Goal: Task Accomplishment & Management: Manage account settings

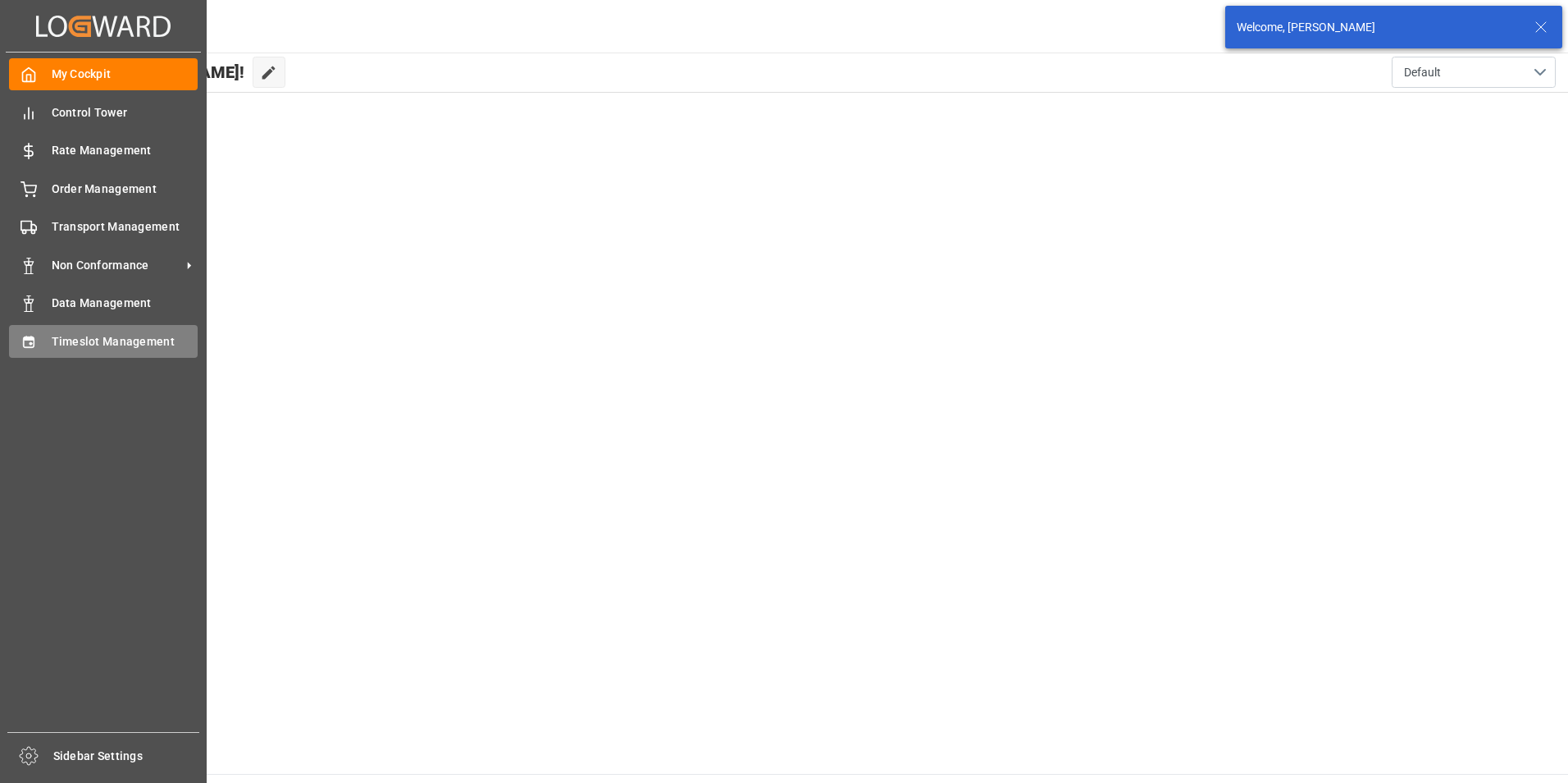
click at [27, 348] on icon at bounding box center [28, 342] width 17 height 17
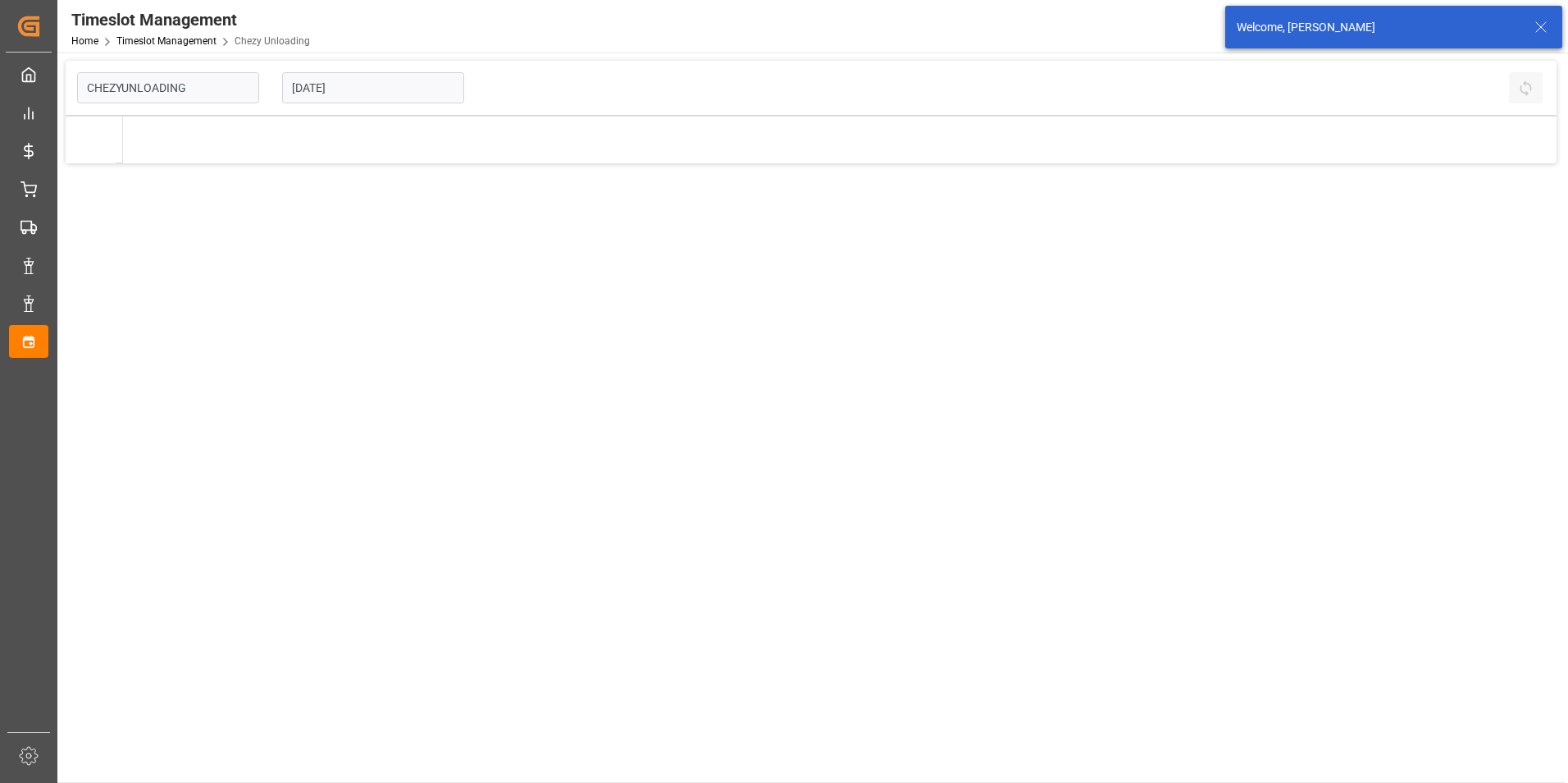
type input "Chezy Unloading"
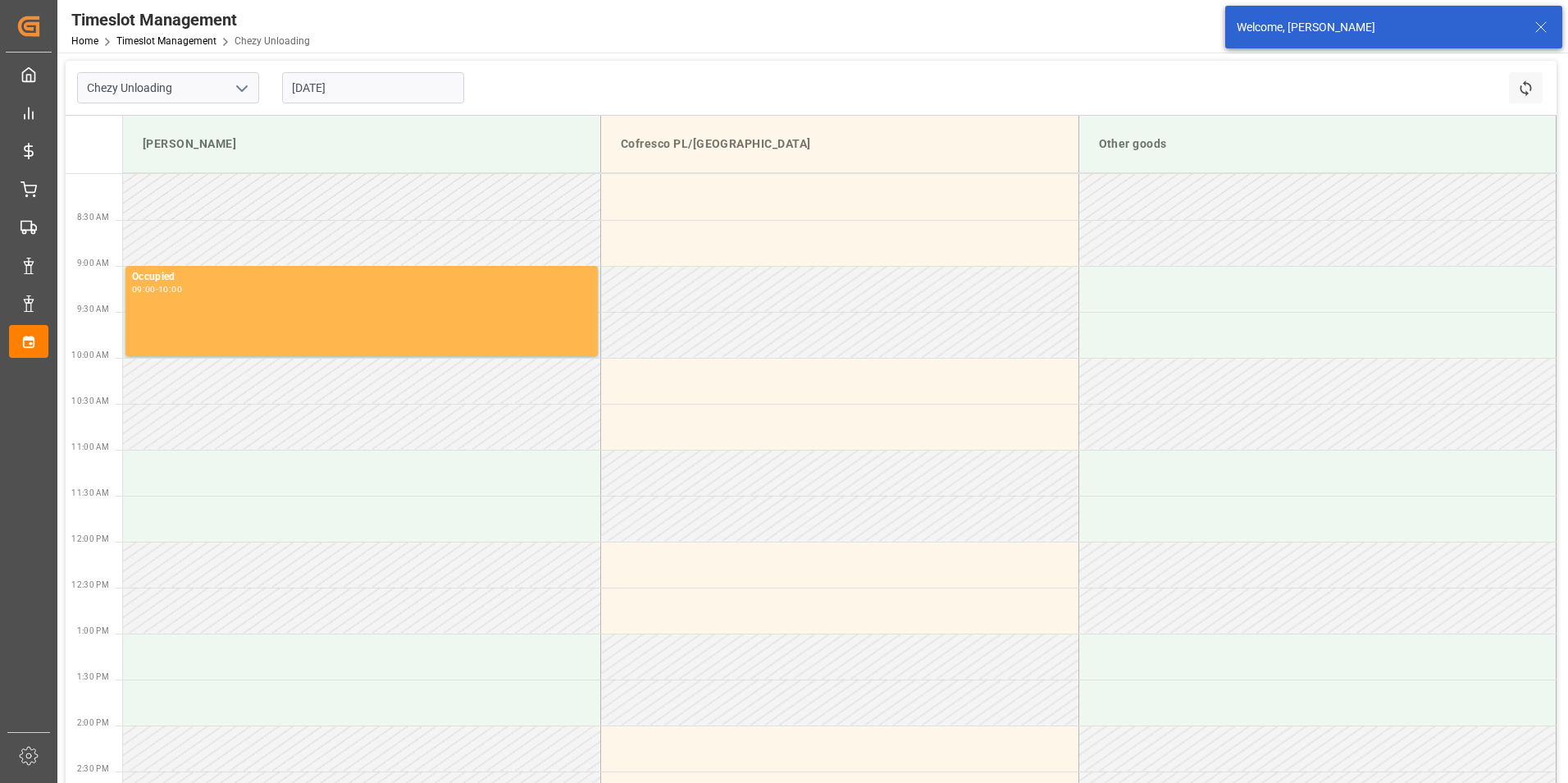
click at [389, 89] on input "08.09.2025" at bounding box center [373, 88] width 182 height 31
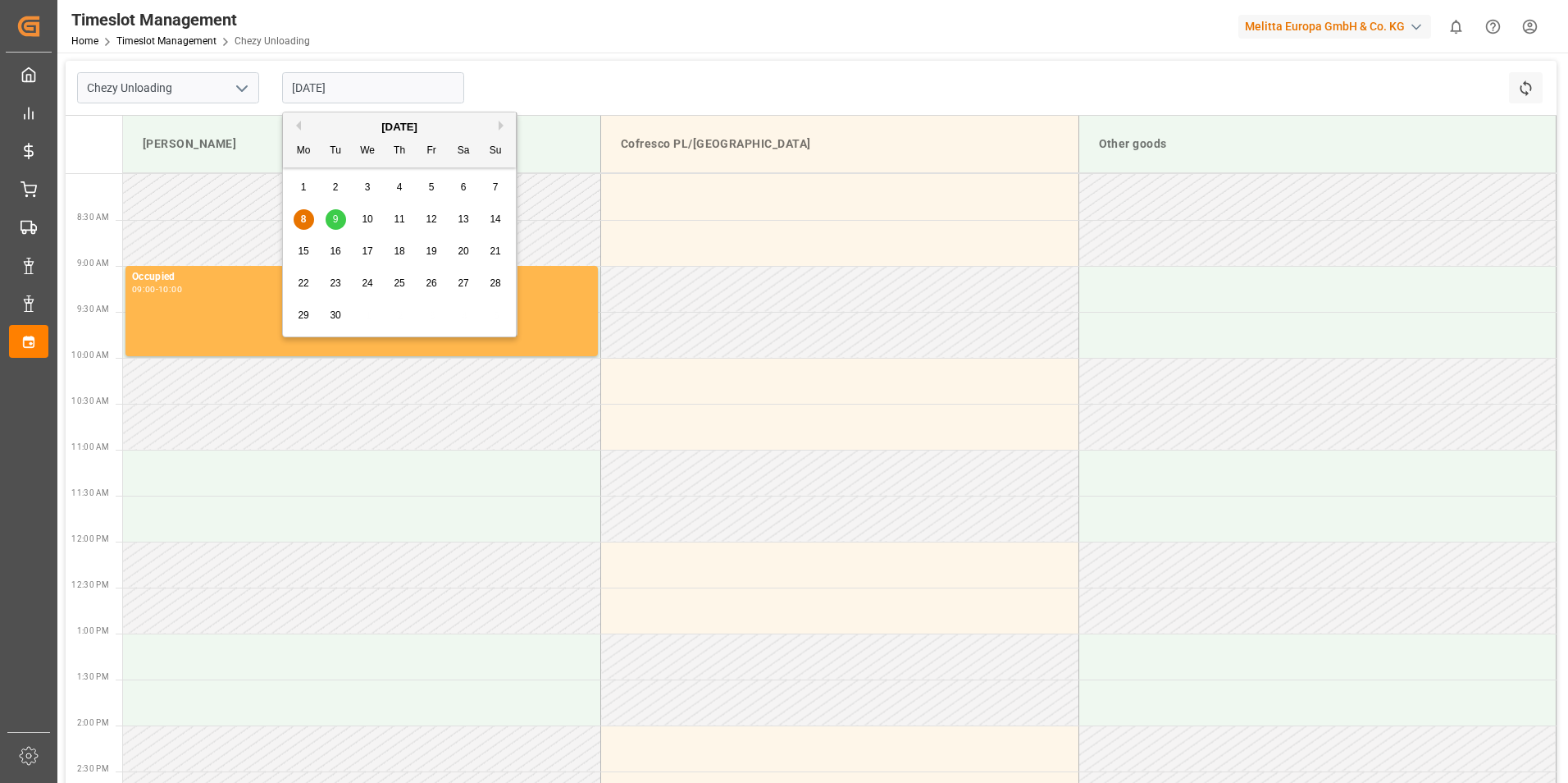
click at [336, 220] on span "9" at bounding box center [336, 219] width 6 height 12
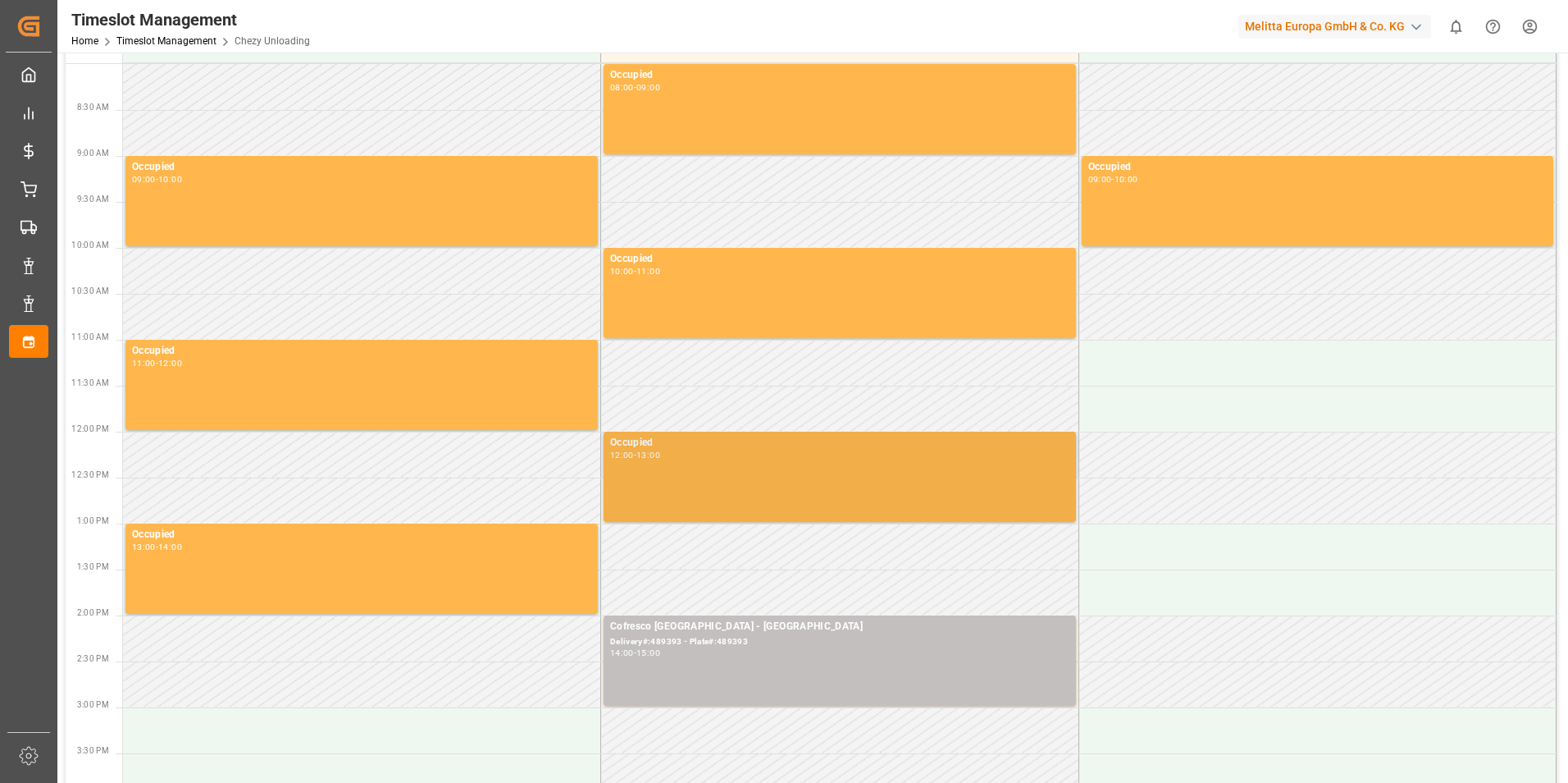
scroll to position [246, 0]
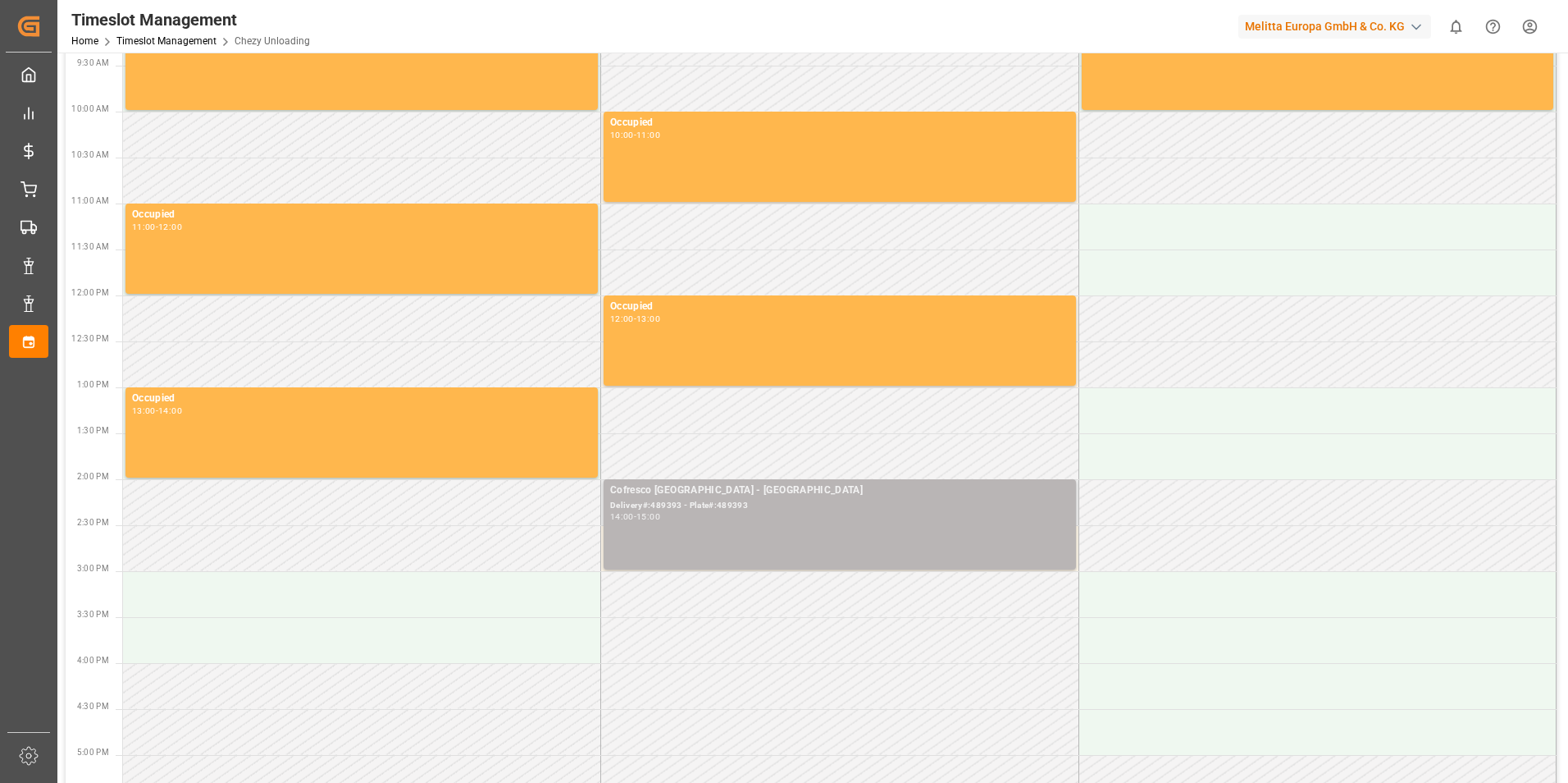
click at [665, 526] on div "Cofresco Poland - Everest Delivery#:489393 - Plate#:489393 14:00 - 15:00" at bounding box center [839, 524] width 459 height 84
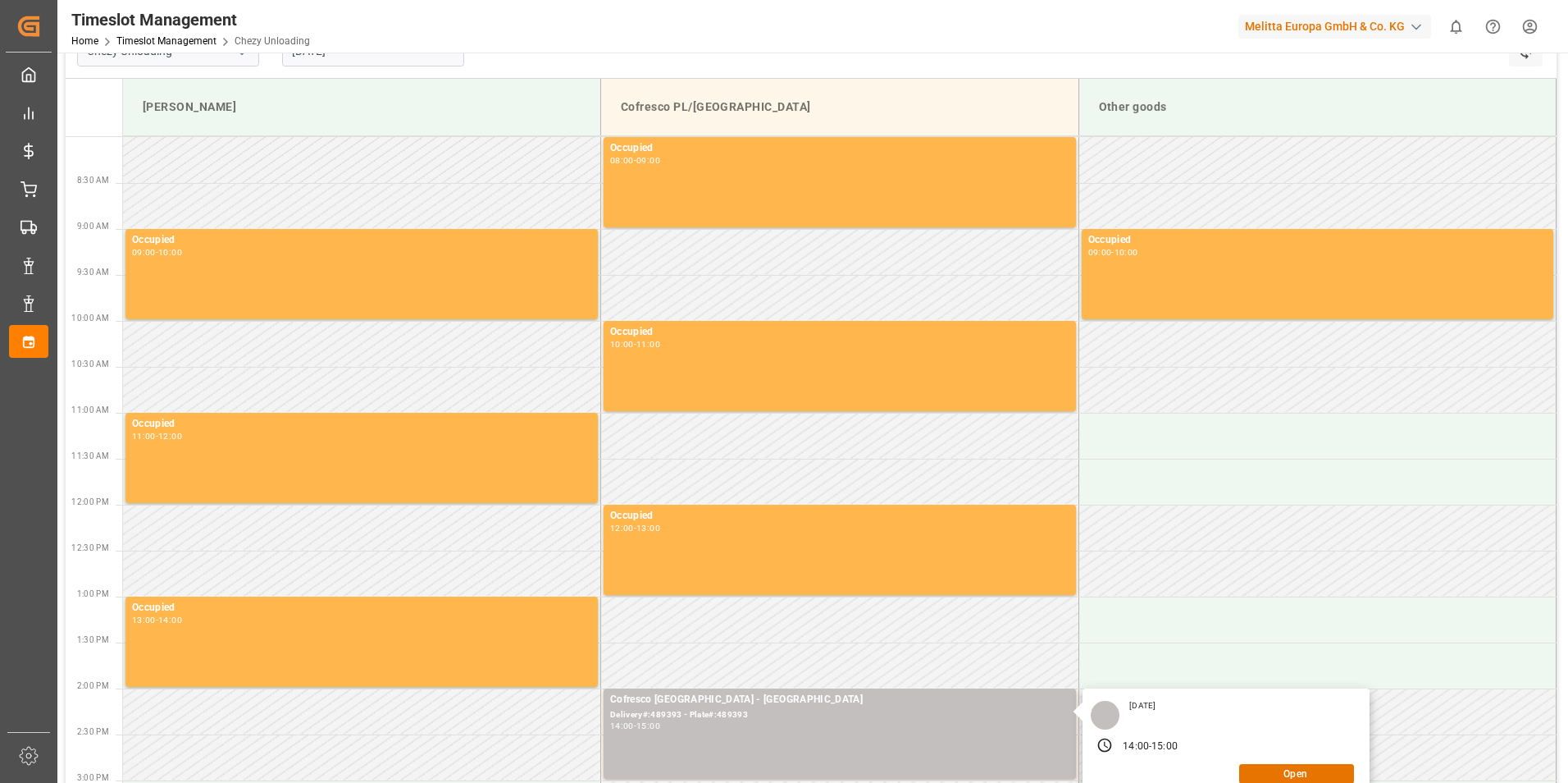
scroll to position [0, 0]
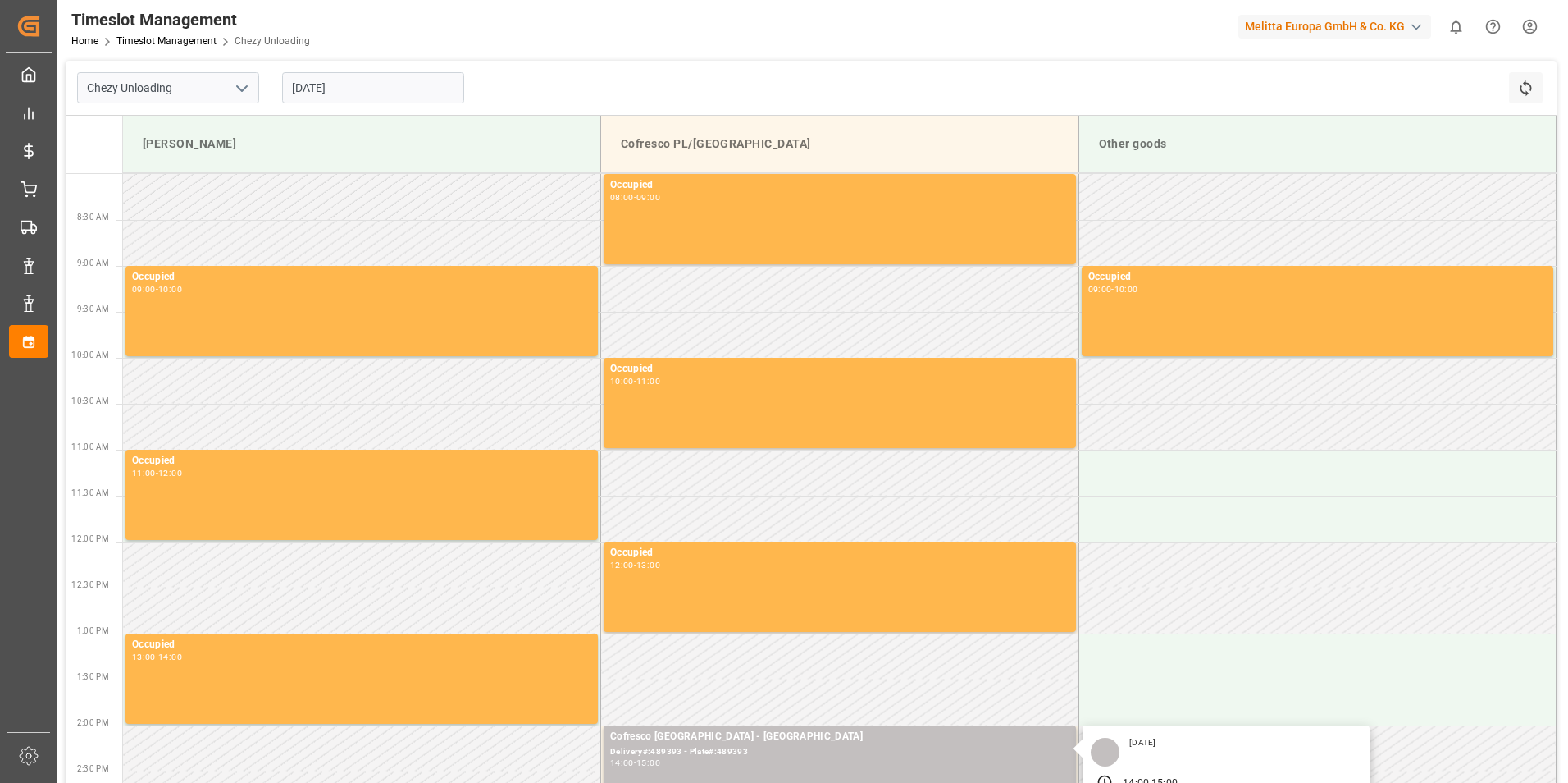
click at [367, 79] on input "09.09.2025" at bounding box center [373, 88] width 182 height 31
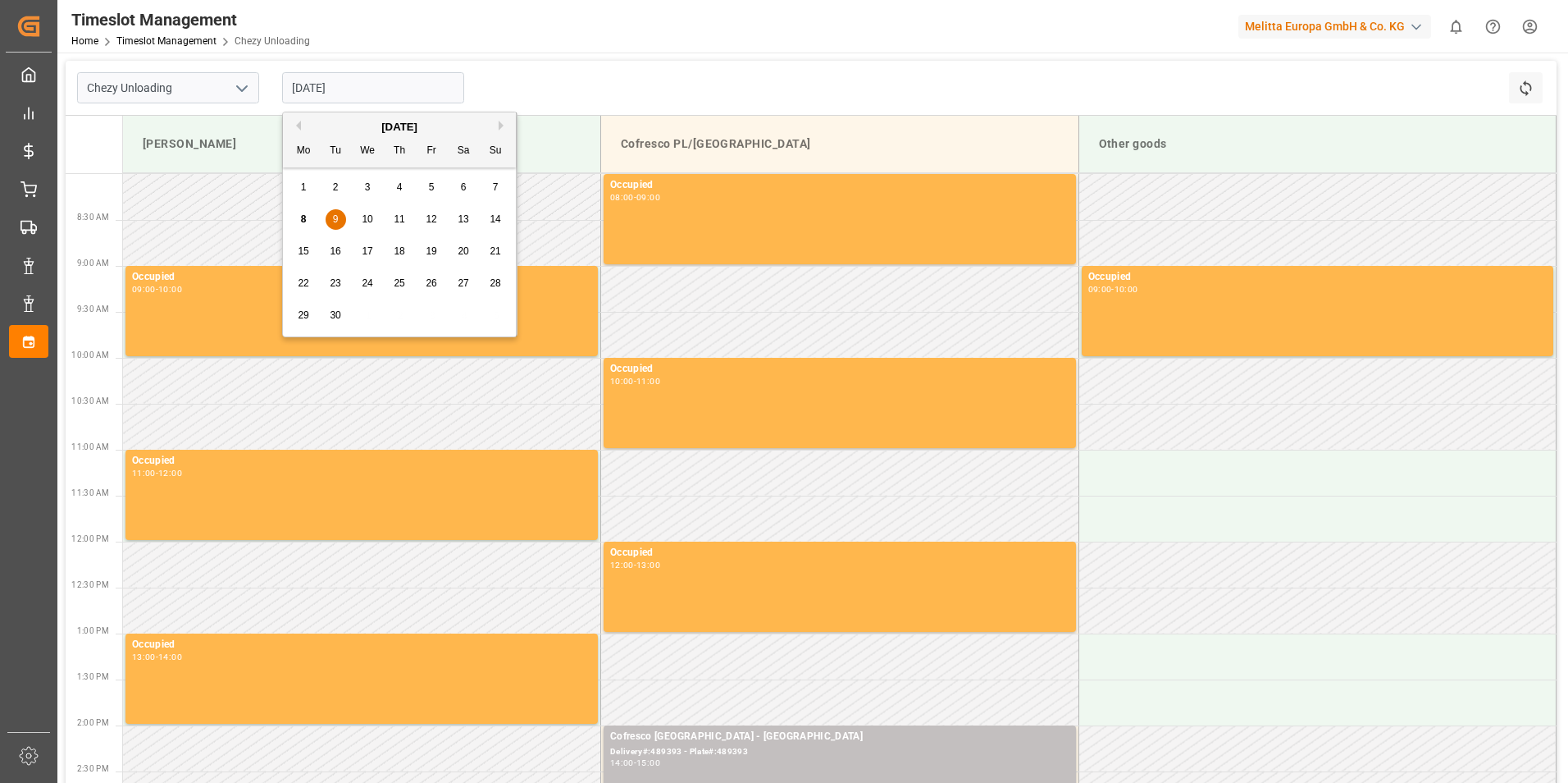
click at [359, 216] on div "10" at bounding box center [367, 220] width 21 height 20
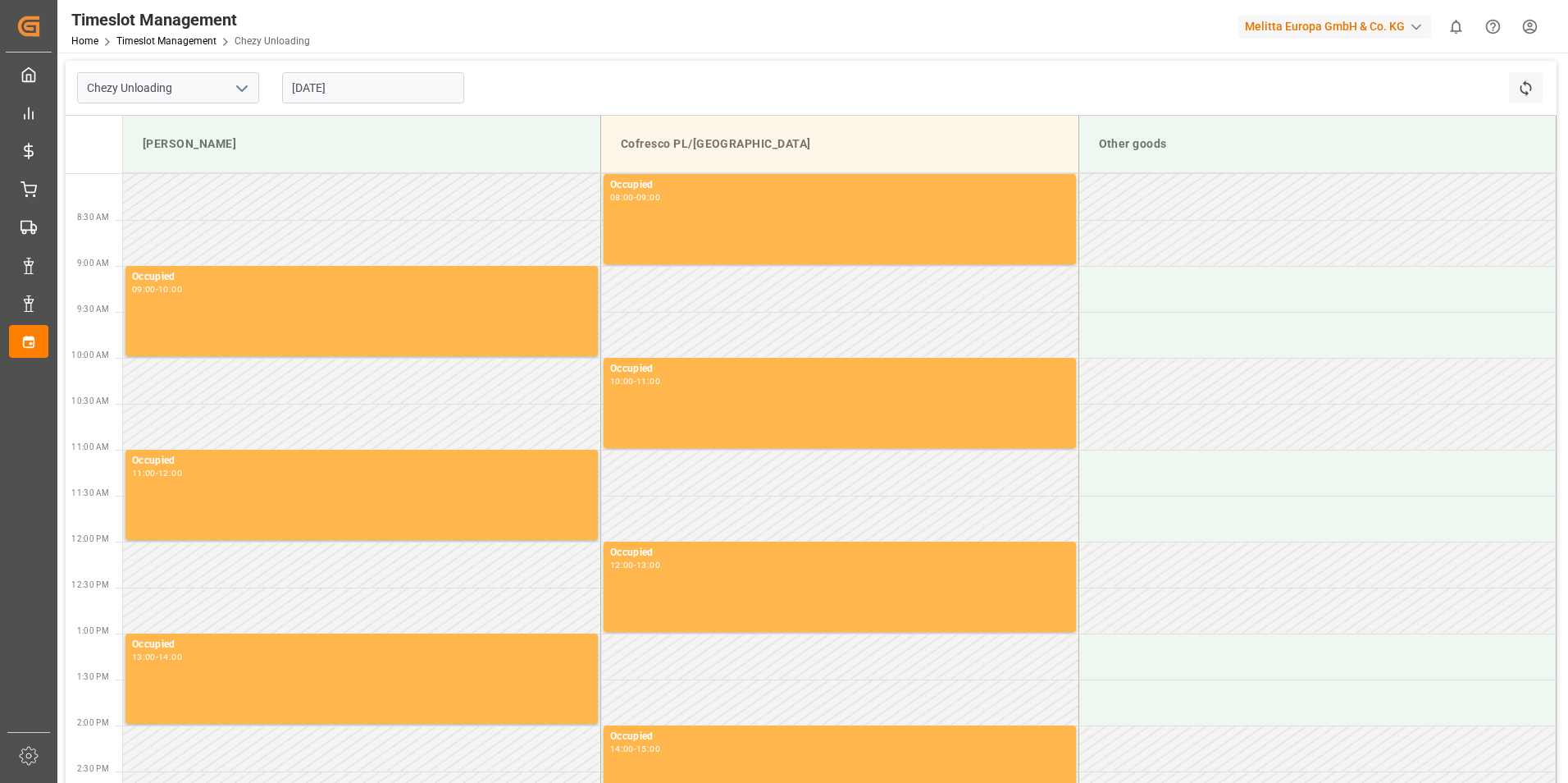
click at [352, 91] on input "10.09.2025" at bounding box center [373, 88] width 182 height 31
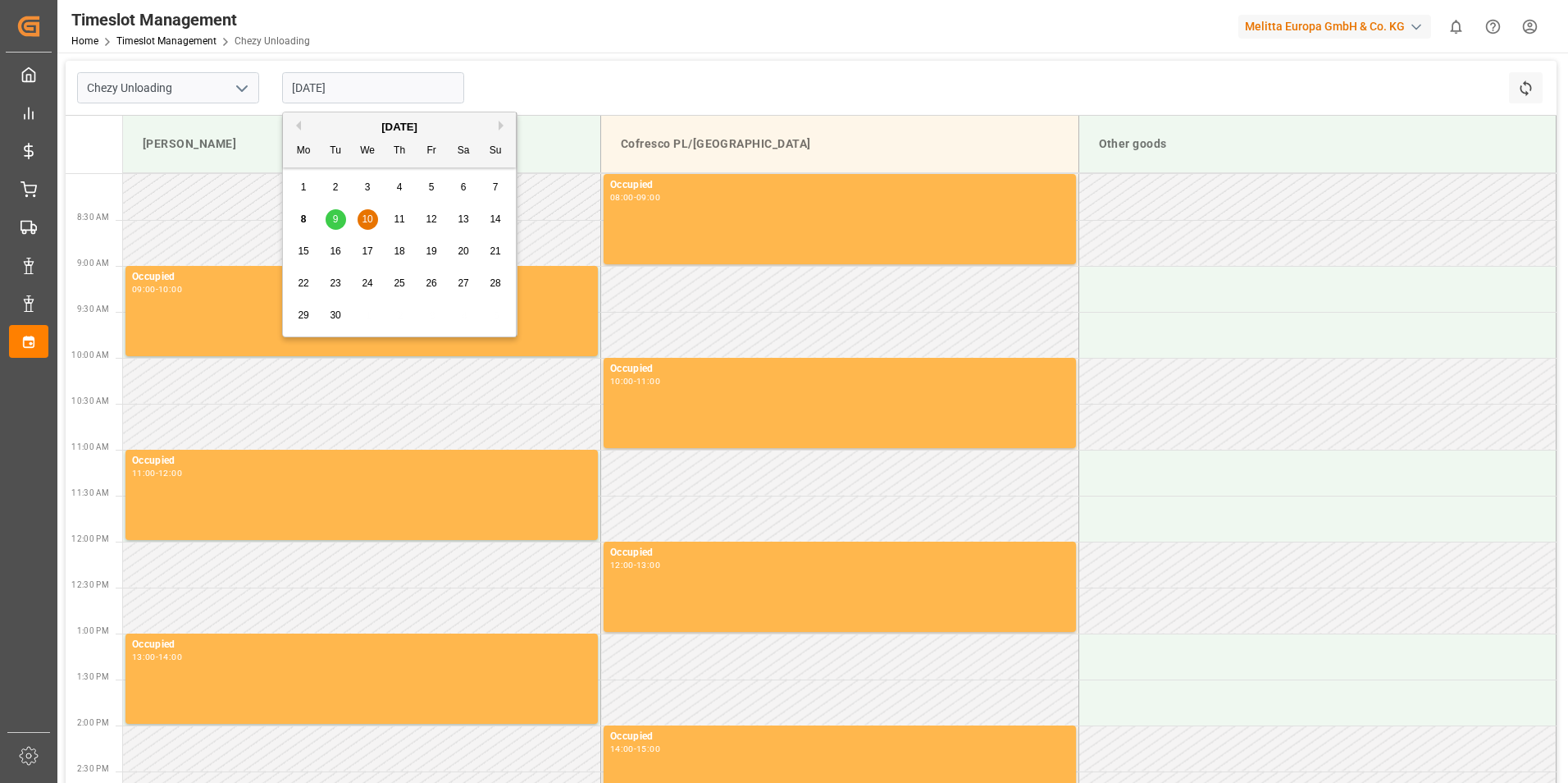
click at [401, 215] on span "11" at bounding box center [399, 219] width 11 height 12
type input "11.09.2025"
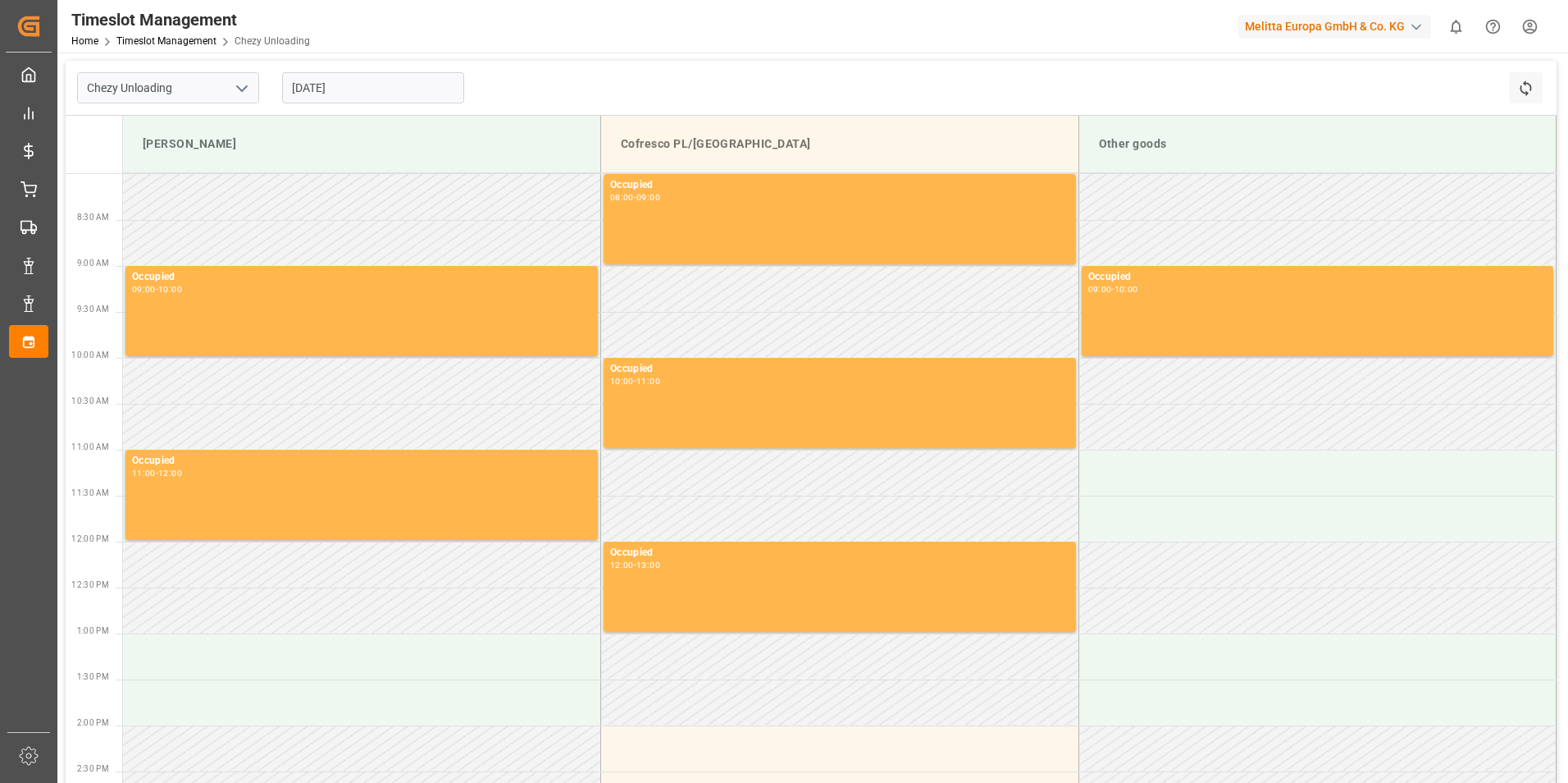
click at [1513, 21] on html "Created by potrace 1.15, written by Peter Selinger 2001-2017 Created by potrace…" at bounding box center [784, 391] width 1568 height 783
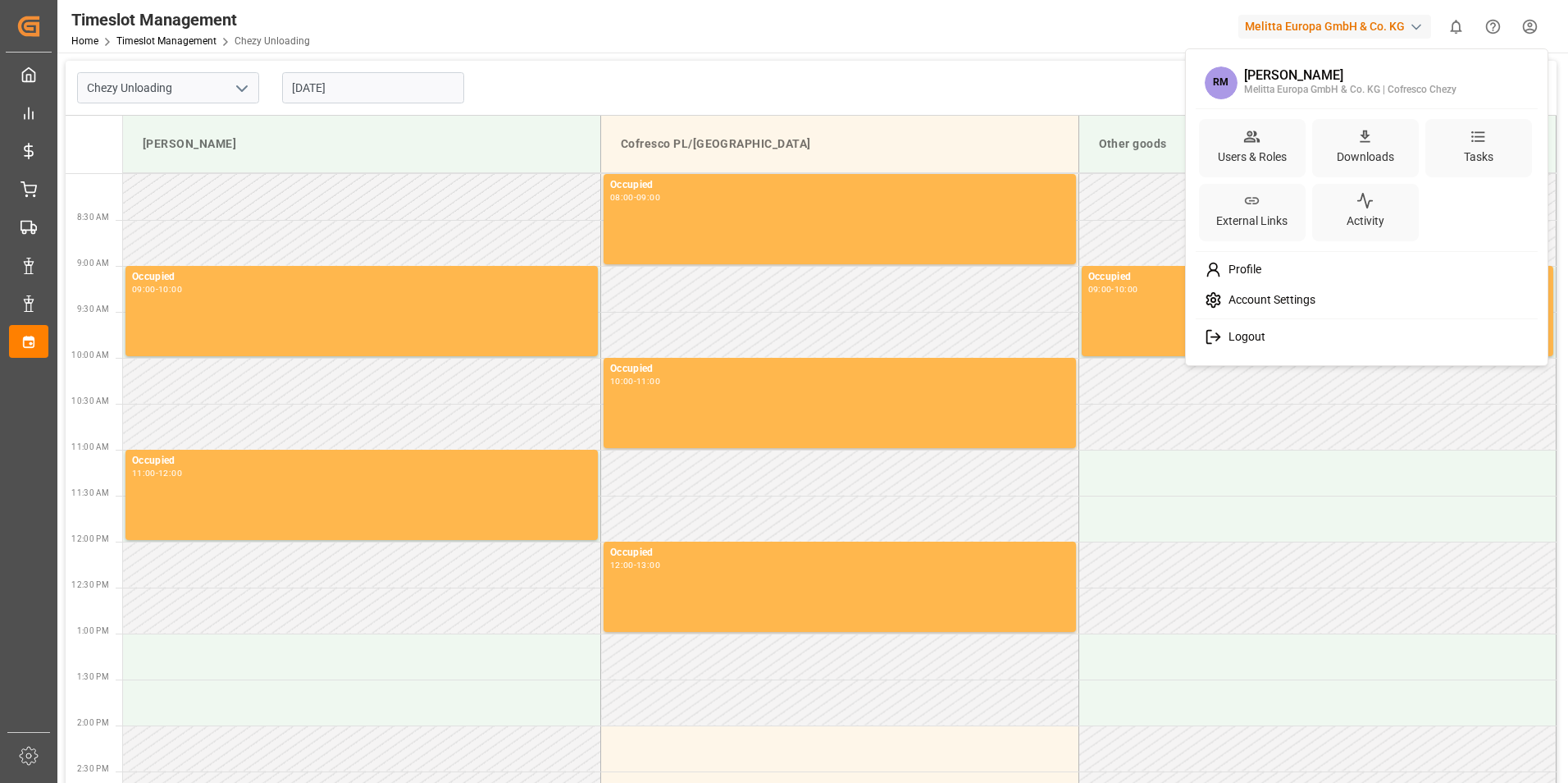
click at [1240, 344] on span "Logout" at bounding box center [1243, 336] width 43 height 15
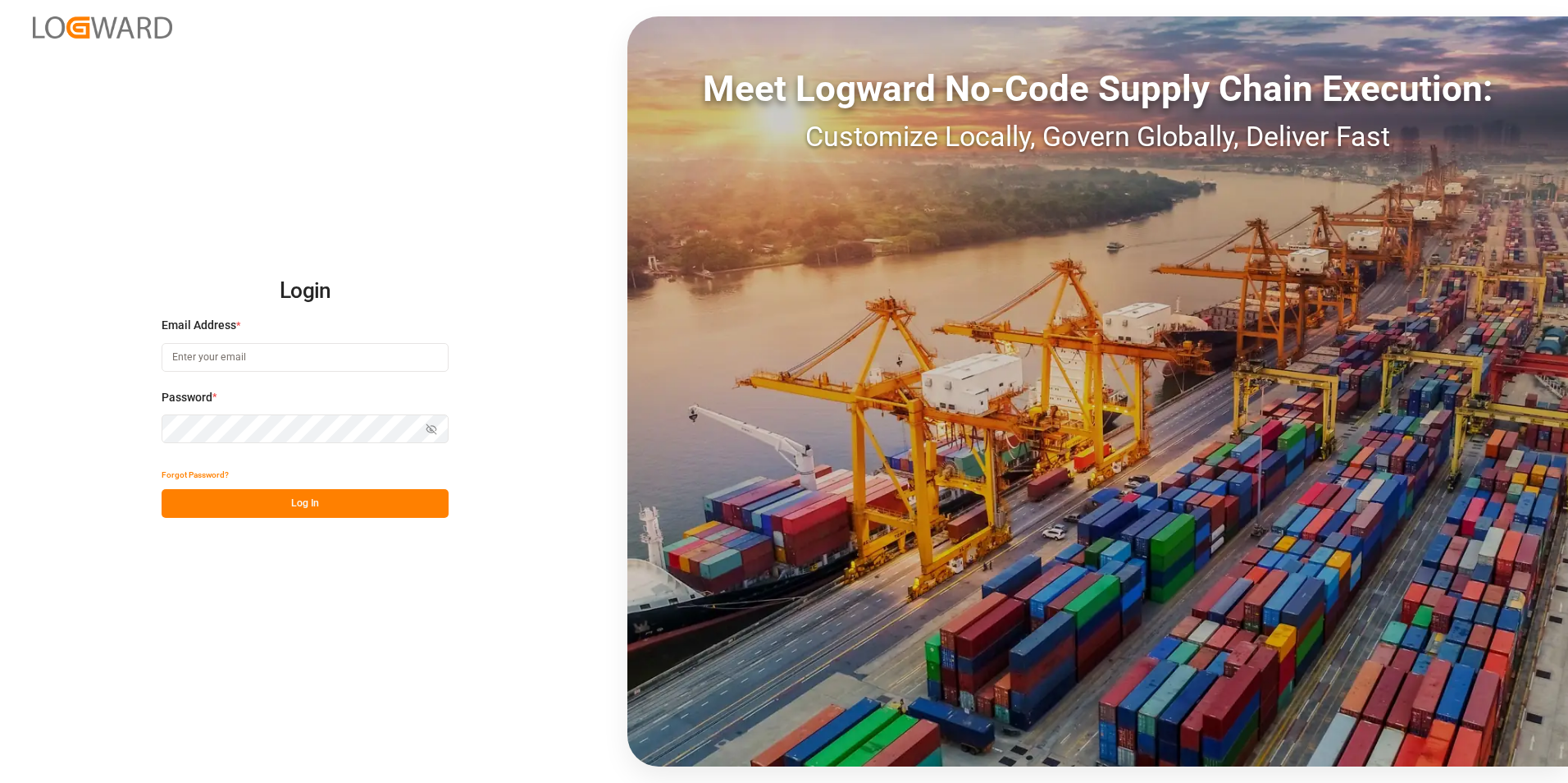
type input "natalia.kulwicka@cofresco.com"
click at [298, 368] on input "natalia.kulwicka@cofresco.com" at bounding box center [305, 357] width 287 height 28
click at [205, 499] on button "Log In" at bounding box center [305, 502] width 287 height 28
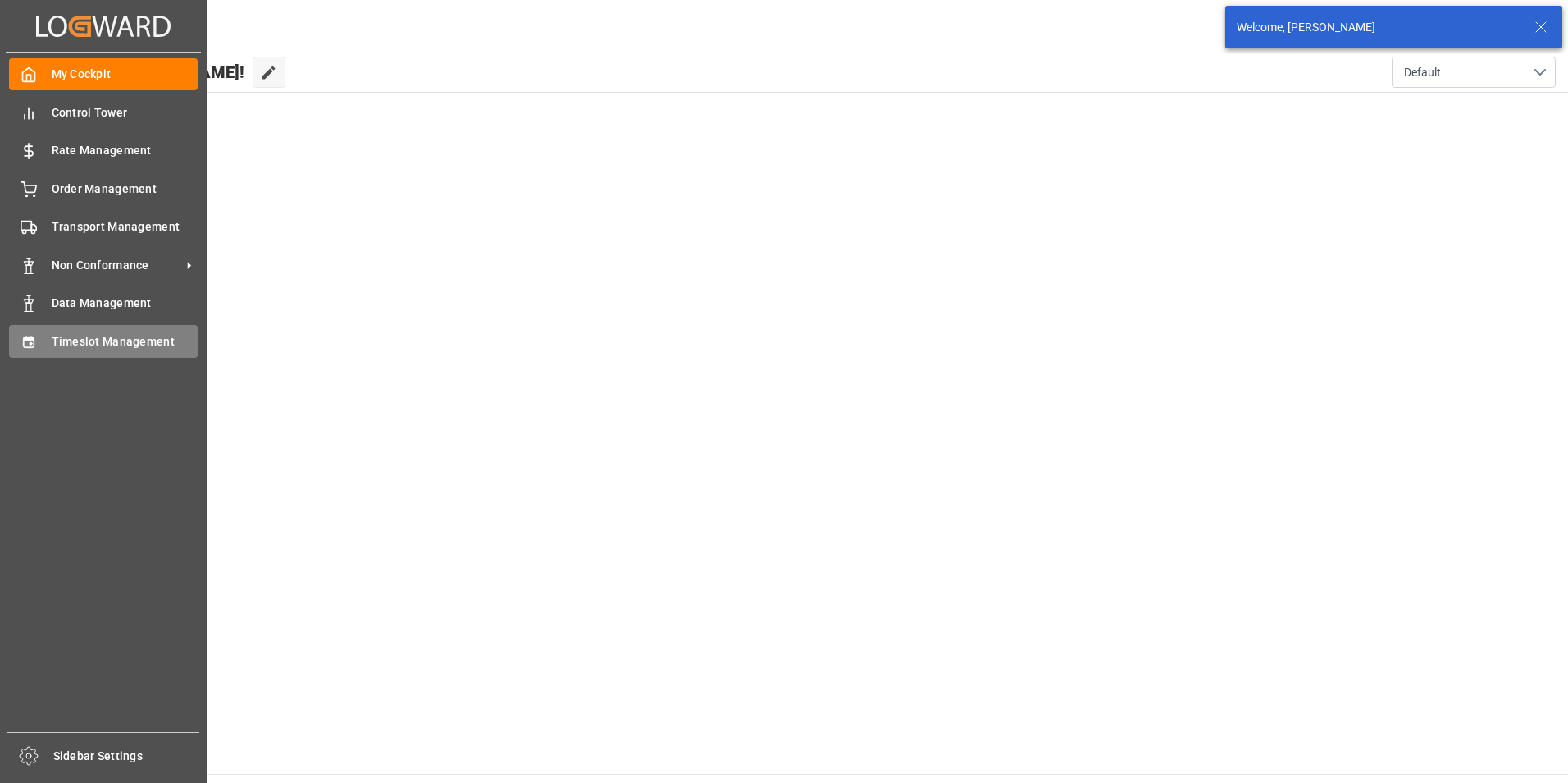
click at [30, 334] on icon at bounding box center [28, 342] width 17 height 17
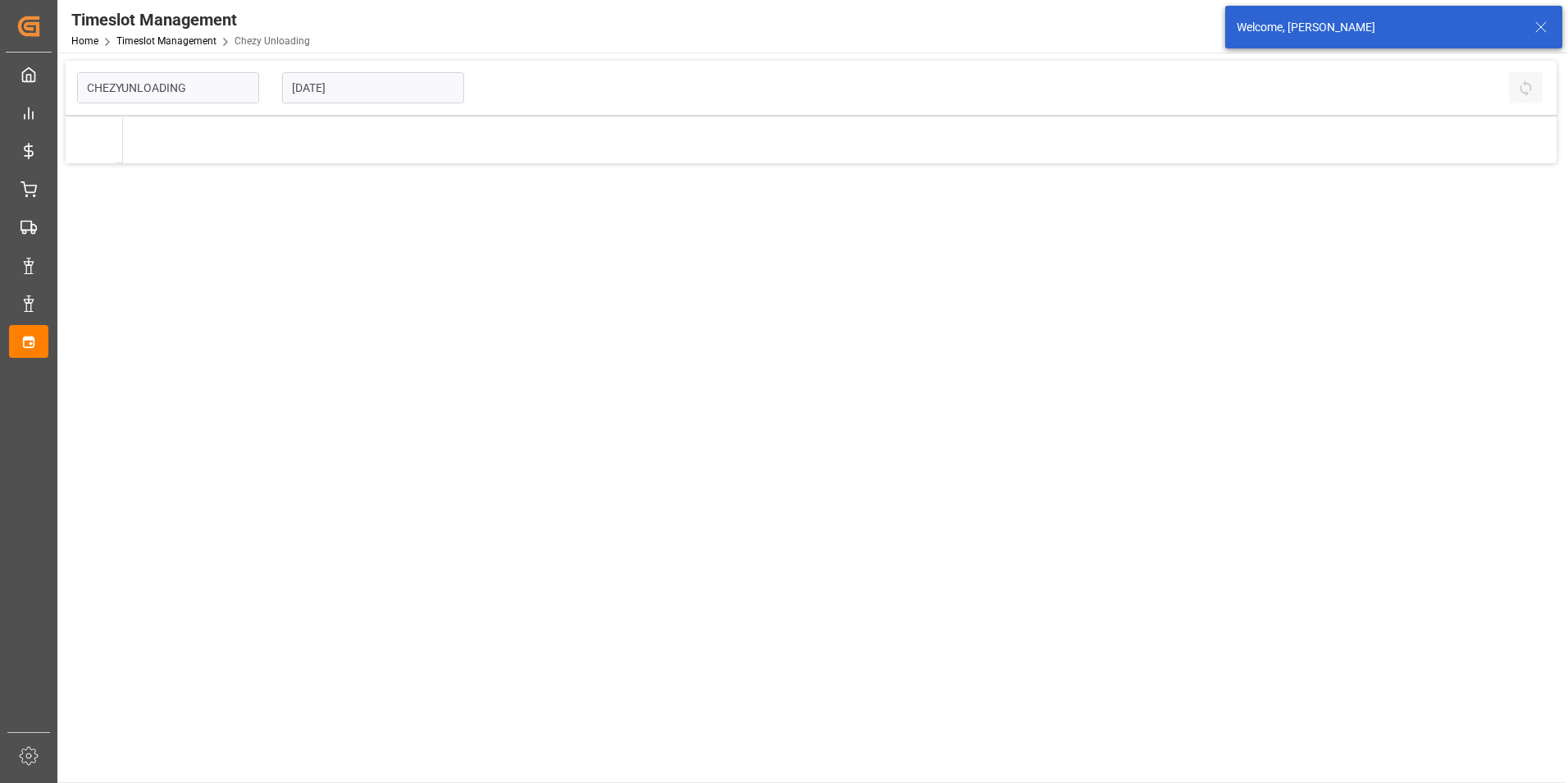
type input "Chezy Unloading"
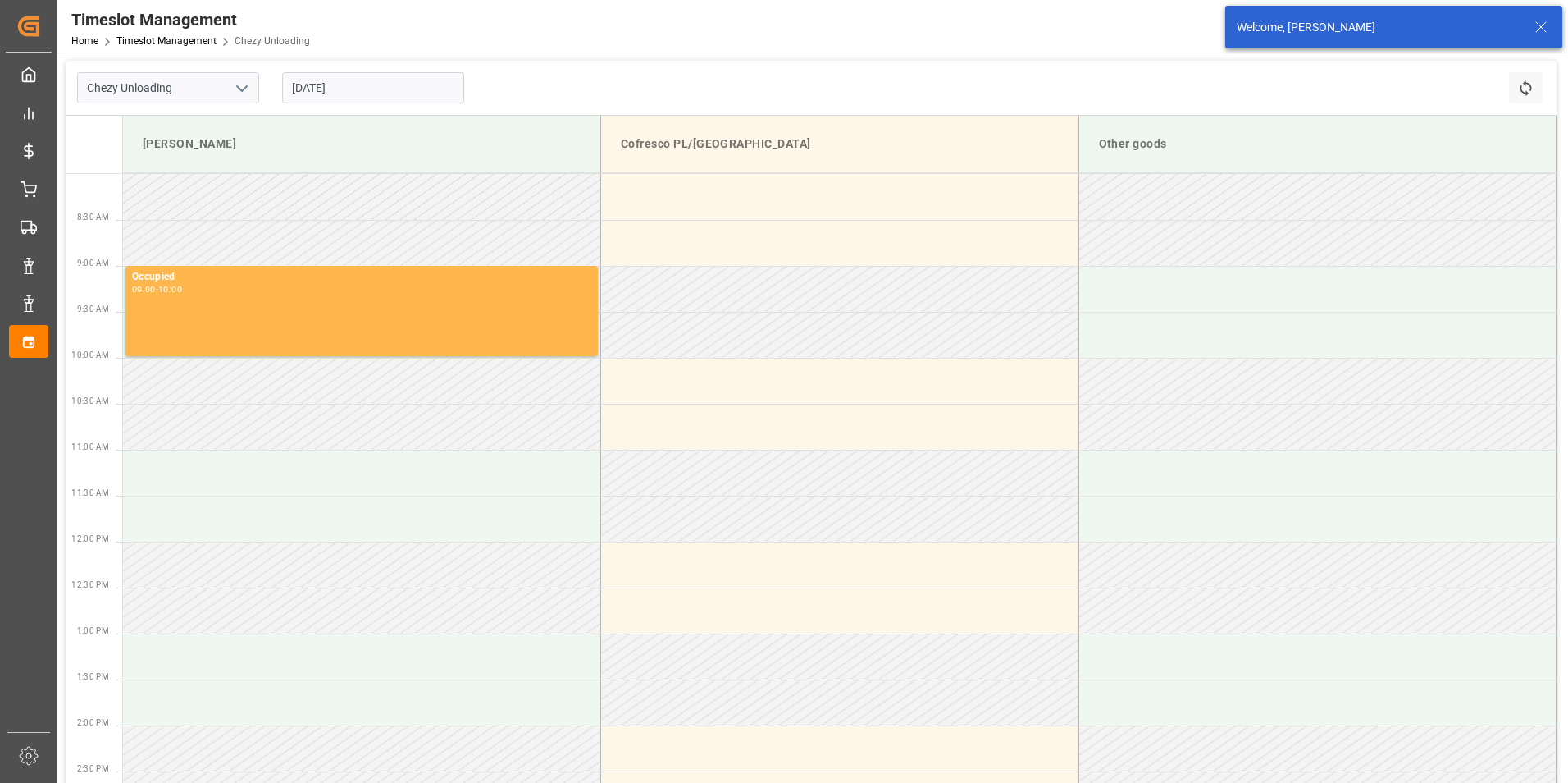
click at [1545, 27] on icon at bounding box center [1541, 27] width 20 height 20
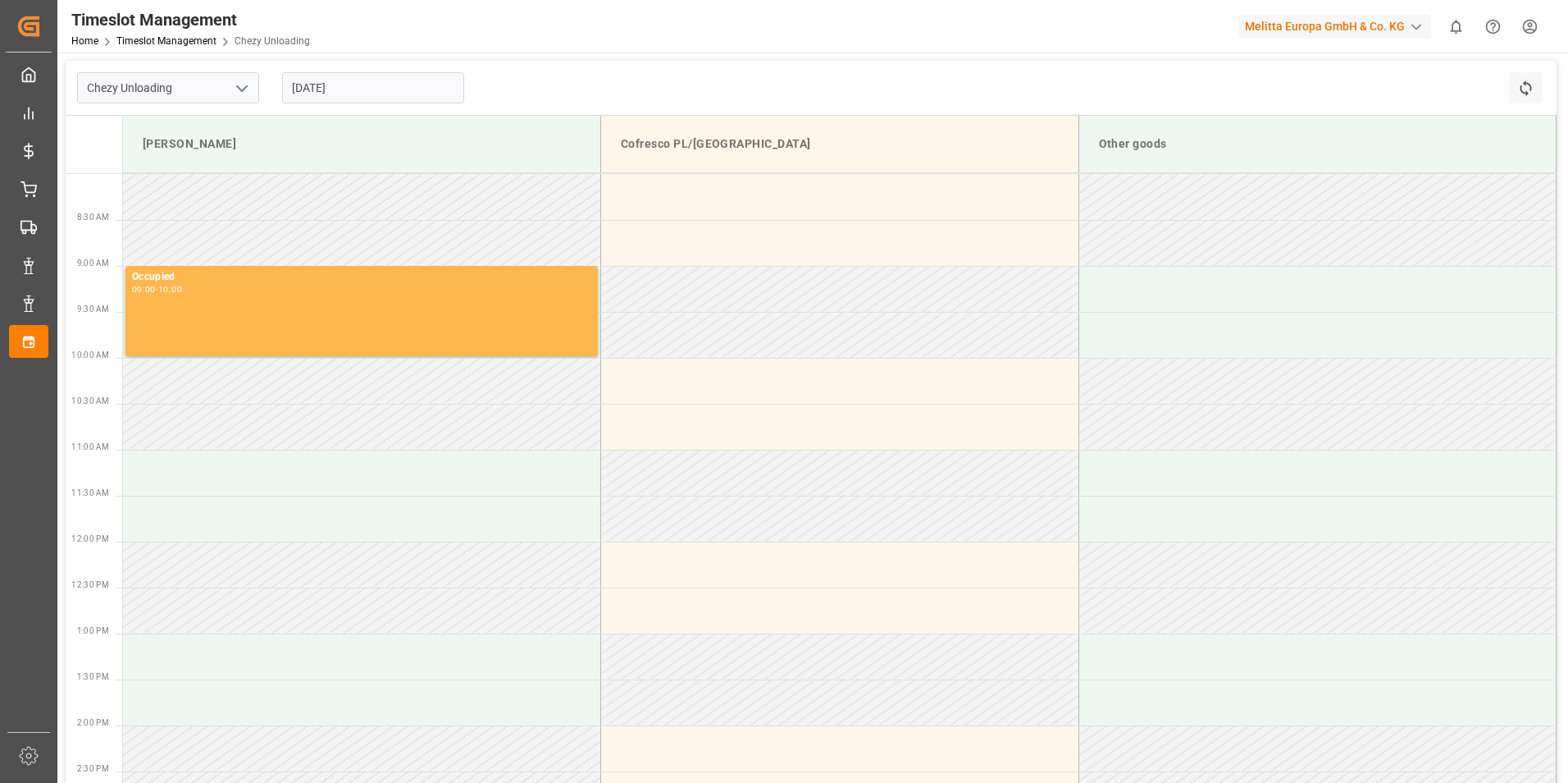
click at [1527, 26] on html "Created by potrace 1.15, written by Peter Selinger 2001-2017 Created by potrace…" at bounding box center [784, 391] width 1568 height 783
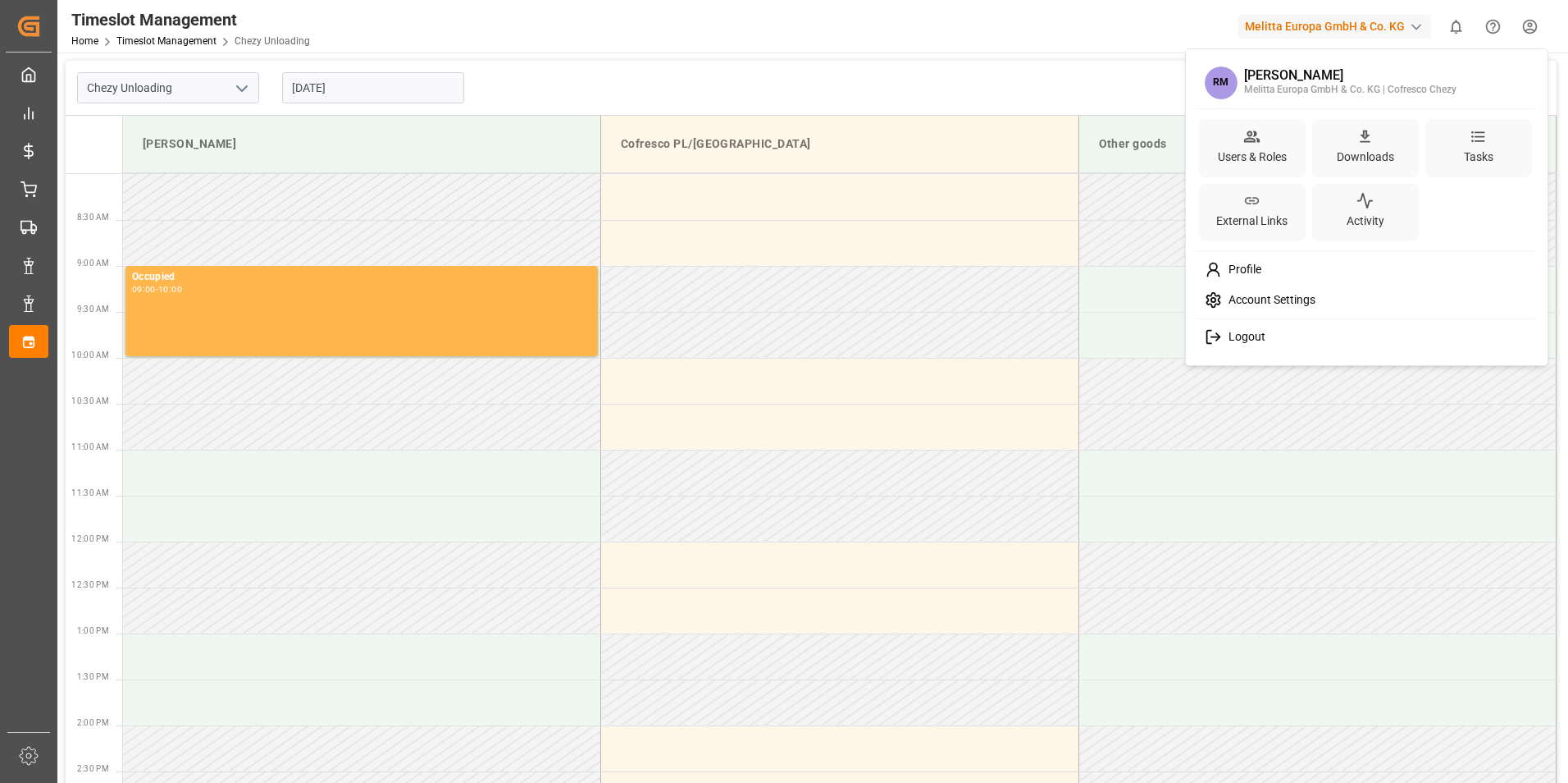
click at [1250, 342] on span "Logout" at bounding box center [1243, 336] width 43 height 15
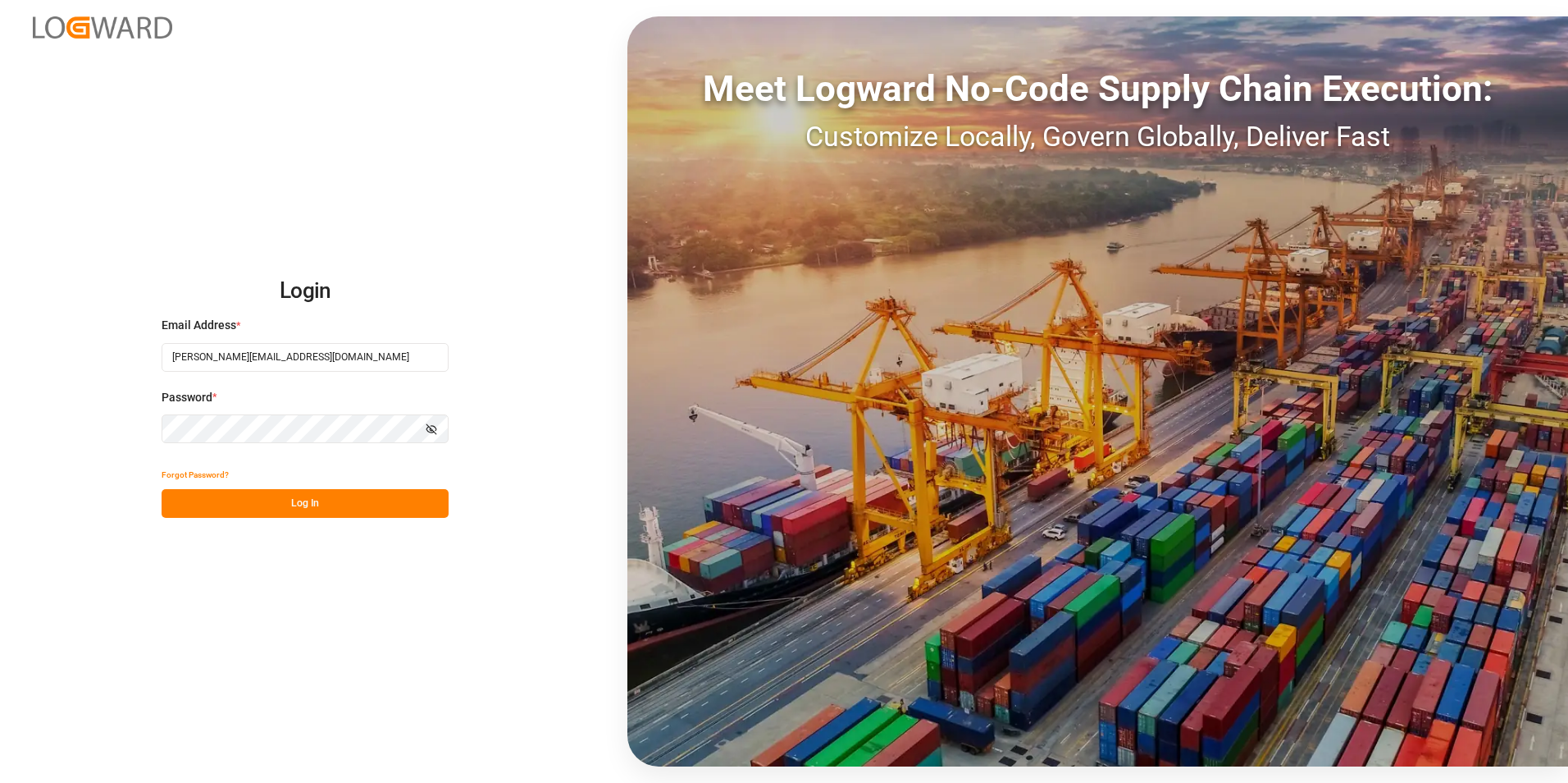
click at [252, 356] on input "[PERSON_NAME][EMAIL_ADDRESS][DOMAIN_NAME]" at bounding box center [305, 357] width 287 height 28
type input "[PERSON_NAME][EMAIL_ADDRESS][PERSON_NAME][DOMAIN_NAME]"
click at [224, 508] on button "Log In" at bounding box center [305, 502] width 287 height 28
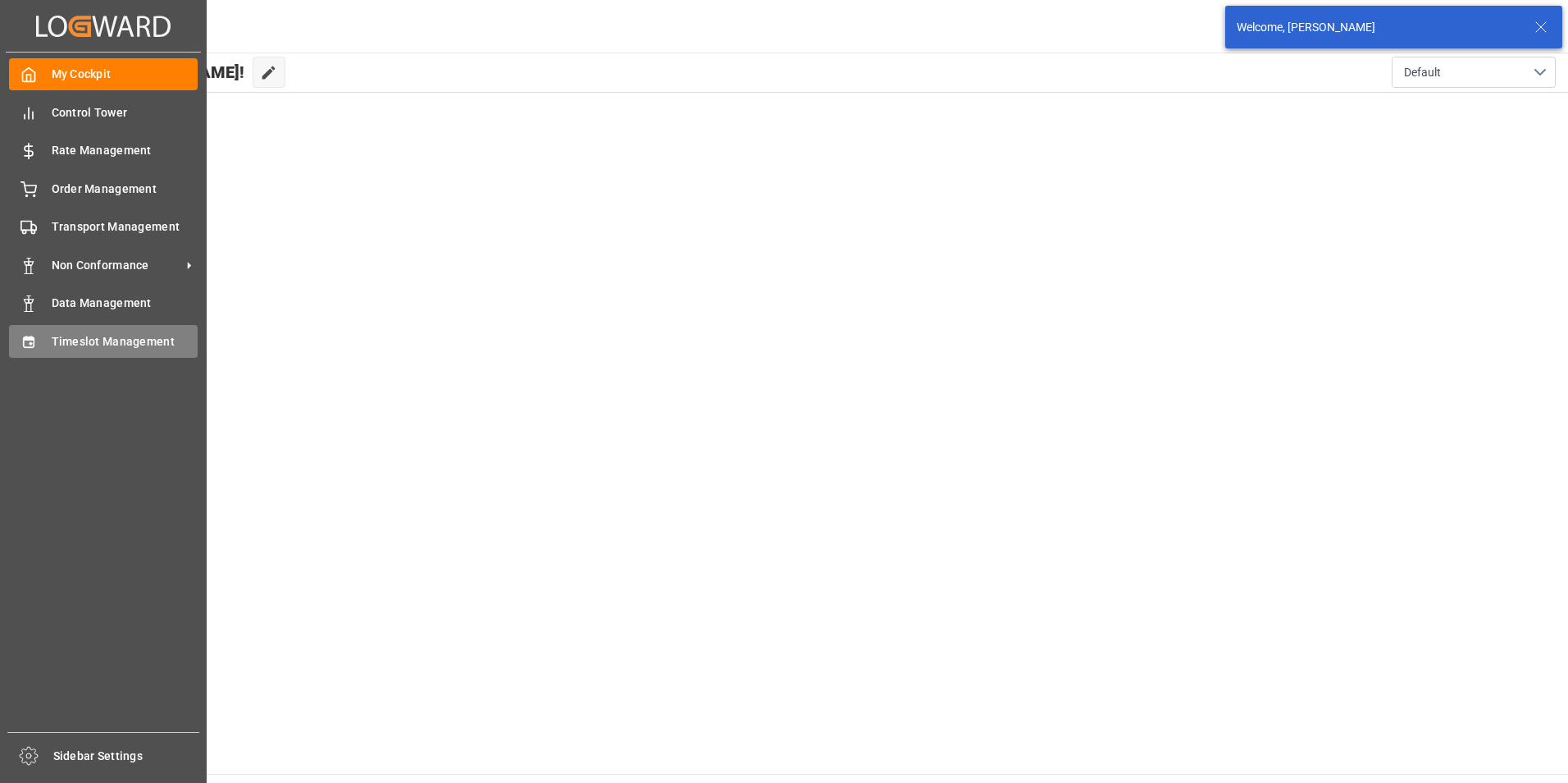
click at [64, 338] on span "Timeslot Management" at bounding box center [125, 342] width 147 height 18
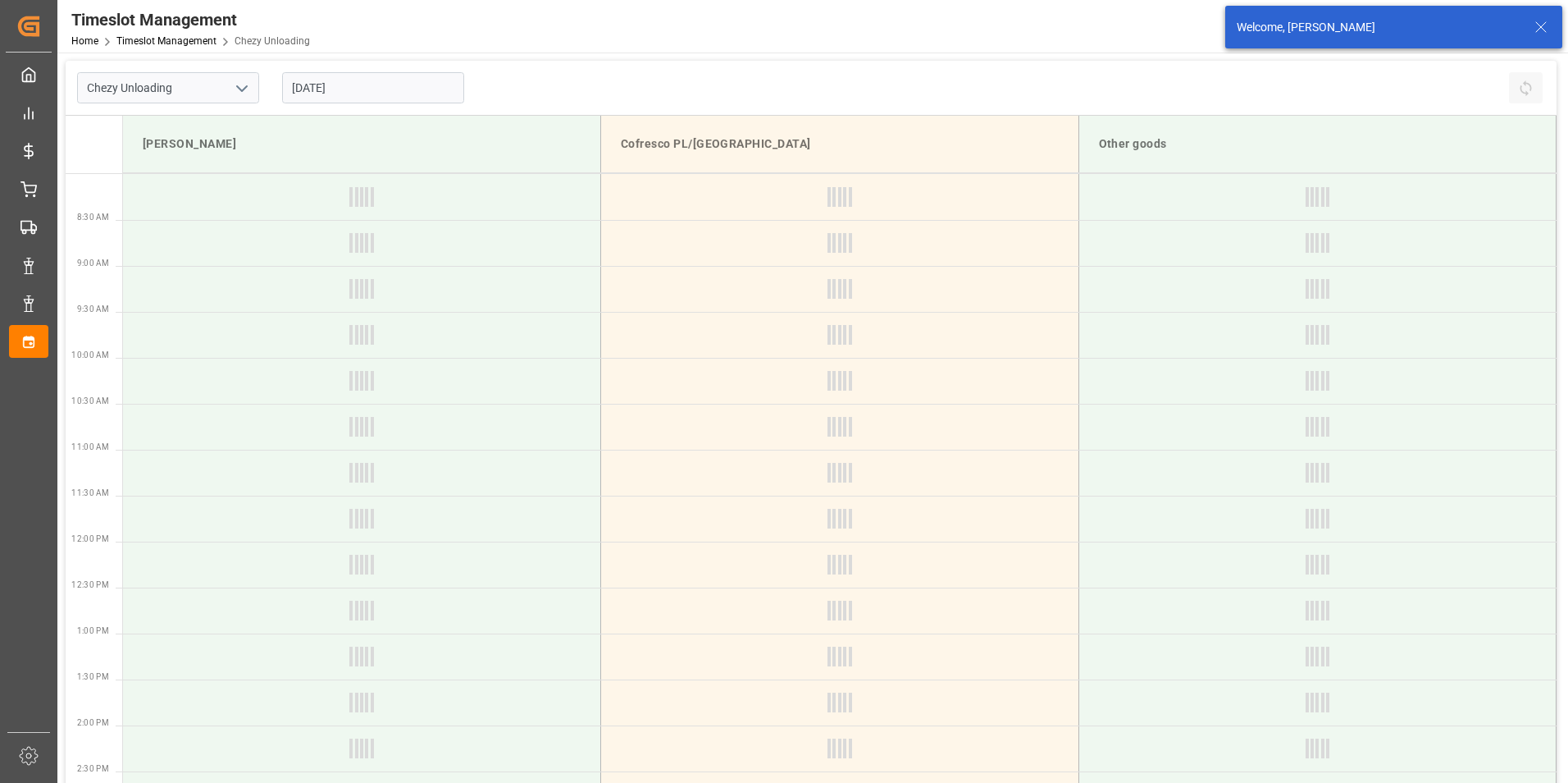
click at [247, 83] on icon "open menu" at bounding box center [242, 89] width 20 height 20
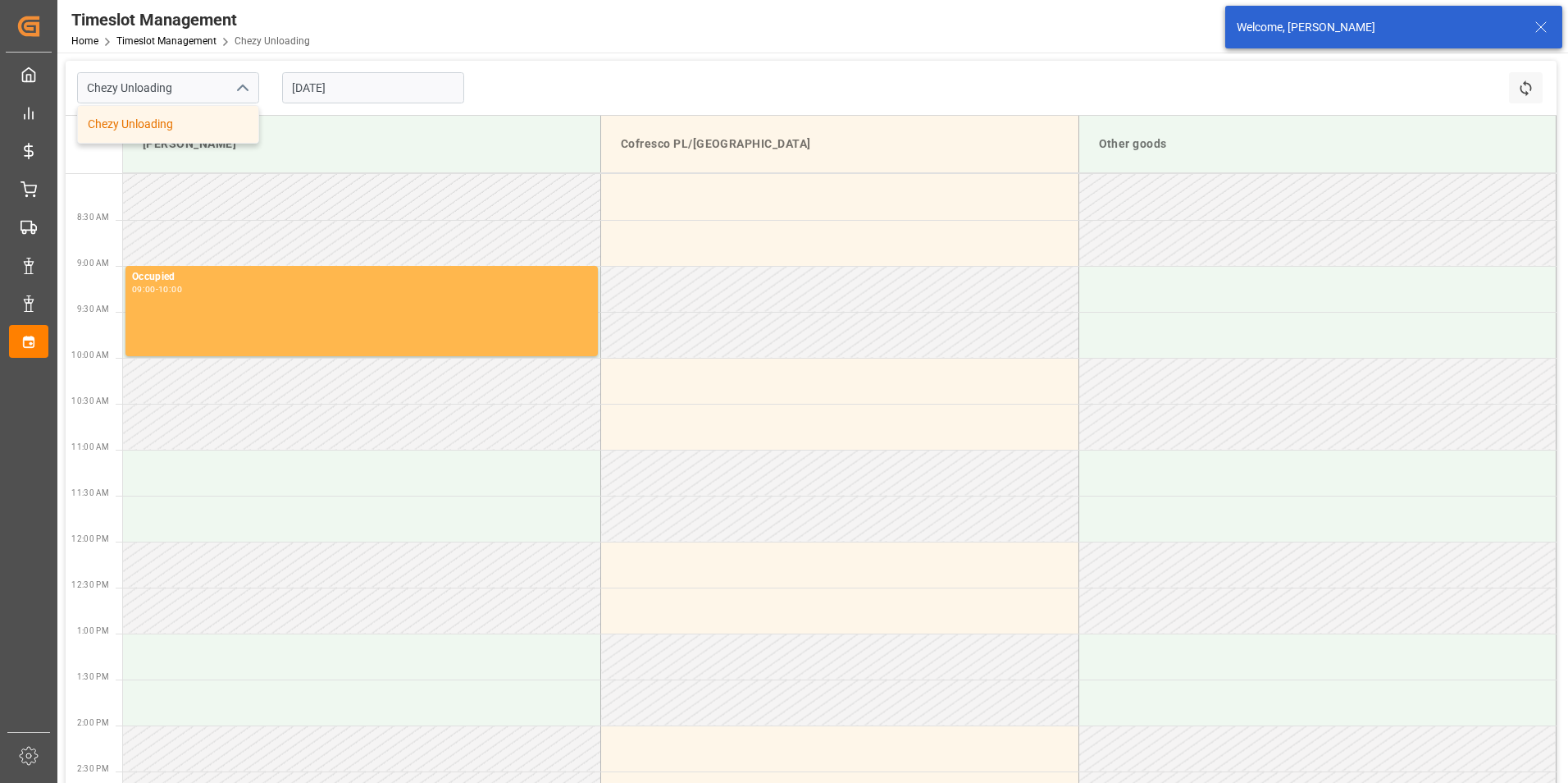
click at [539, 64] on div "Chezy Unloading Chezy Unloading 08.09.2025 Refresh Time Slots" at bounding box center [811, 88] width 1491 height 55
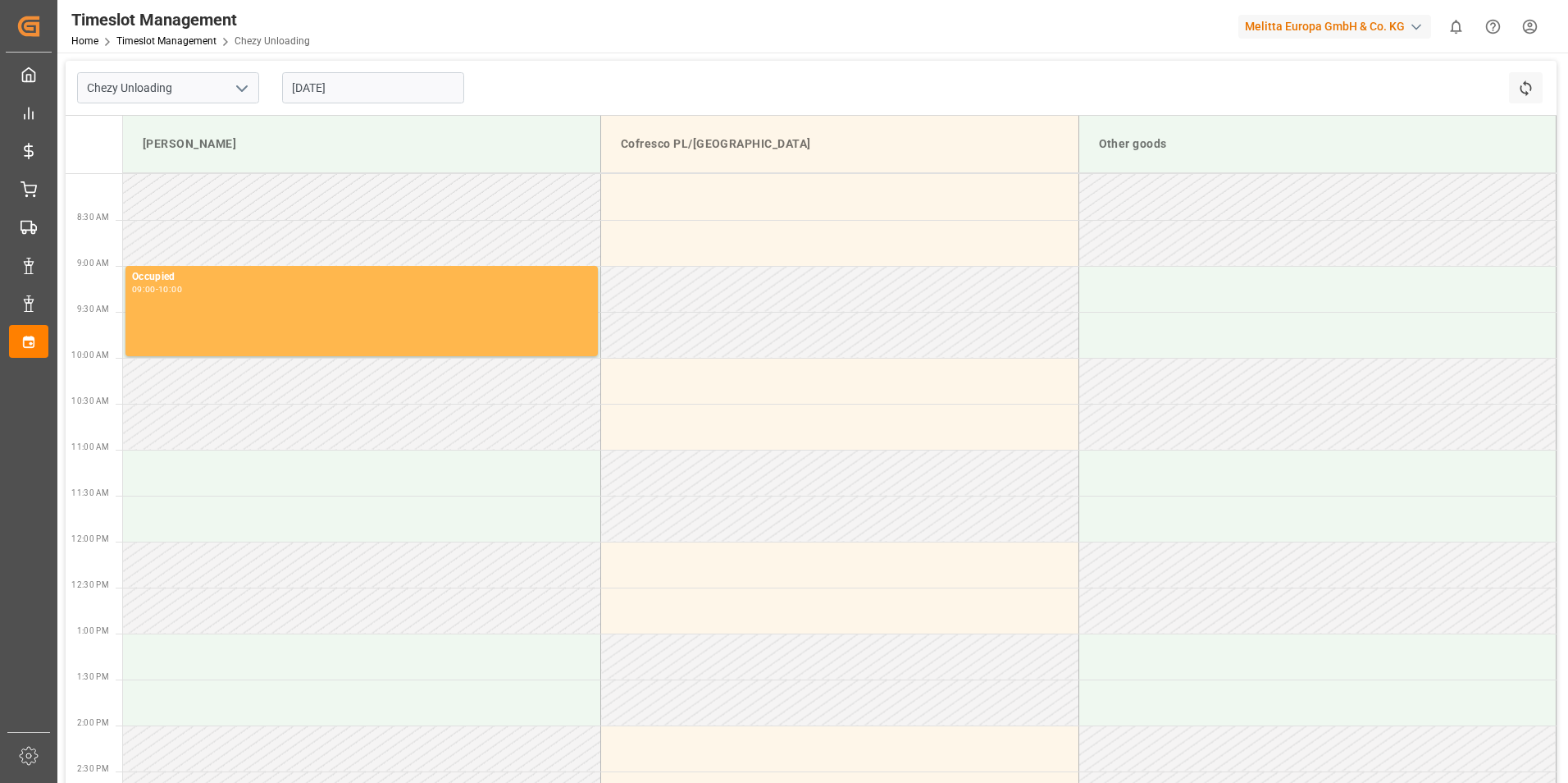
click at [1354, 20] on div "Melitta Europa GmbH & Co. KG" at bounding box center [1334, 26] width 192 height 23
click at [1391, 28] on html "Created by potrace 1.15, written by Peter Selinger 2001-2017 Created by potrace…" at bounding box center [784, 391] width 1568 height 783
click at [1418, 28] on div "button" at bounding box center [1416, 26] width 17 height 17
click at [1528, 25] on html "Created by potrace 1.15, written by Peter Selinger 2001-2017 Created by potrace…" at bounding box center [784, 391] width 1568 height 783
click at [1537, 29] on html "Created by potrace 1.15, written by Peter Selinger 2001-2017 Created by potrace…" at bounding box center [784, 391] width 1568 height 783
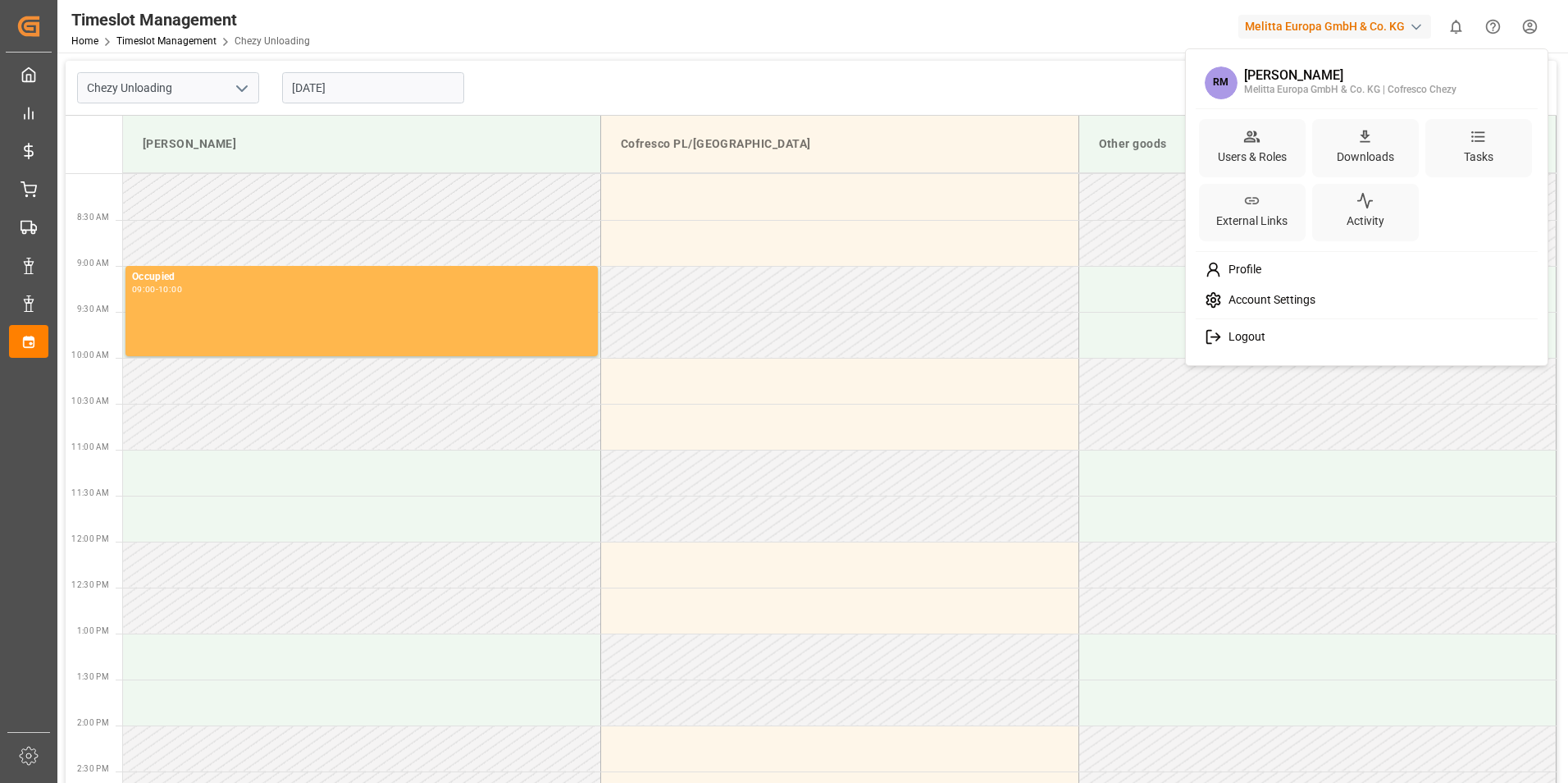
click at [1222, 333] on span "Logout" at bounding box center [1243, 336] width 43 height 15
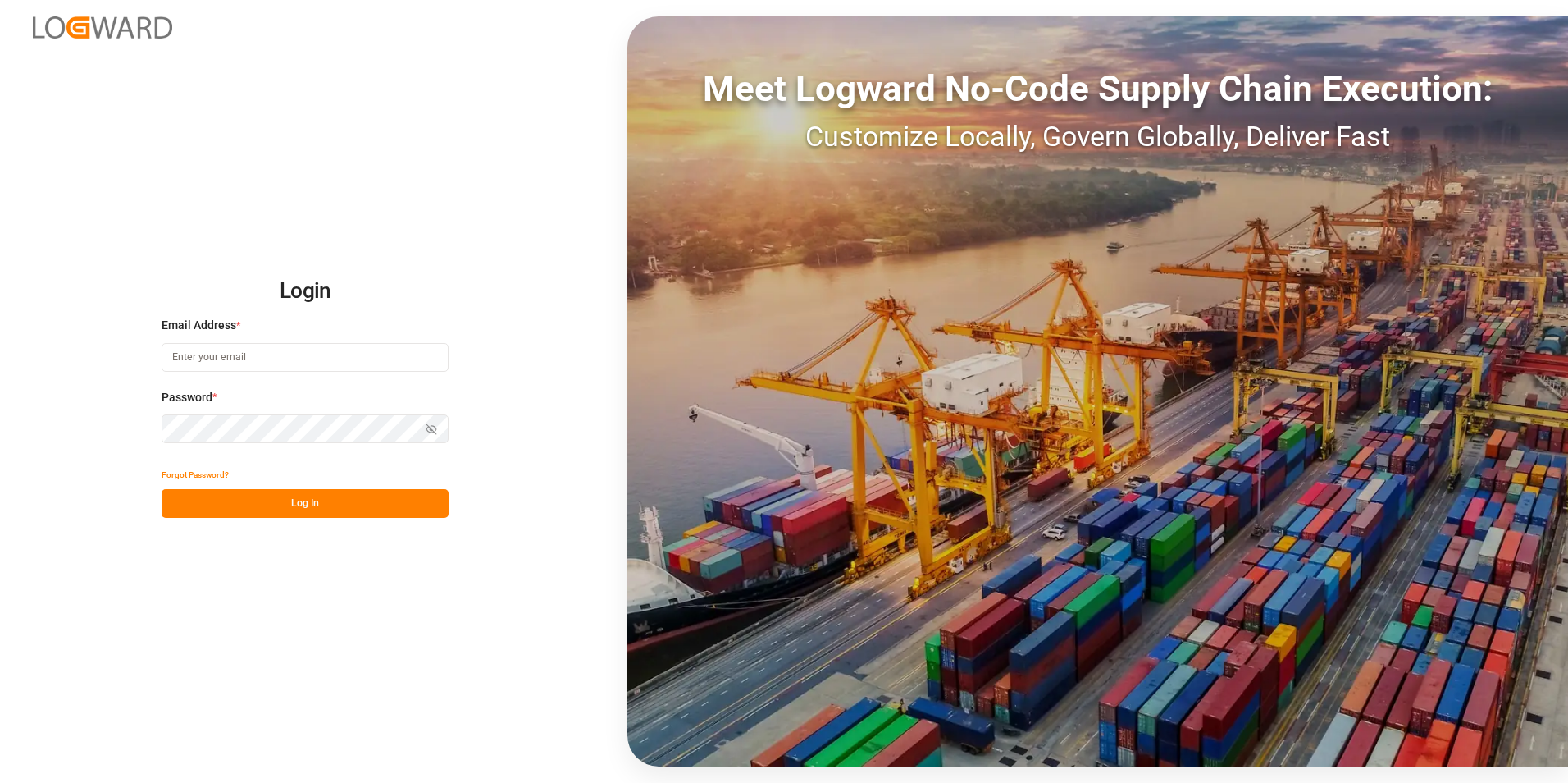
type input "[PERSON_NAME][EMAIL_ADDRESS][PERSON_NAME][DOMAIN_NAME]"
click at [234, 505] on button "Log In" at bounding box center [305, 502] width 287 height 28
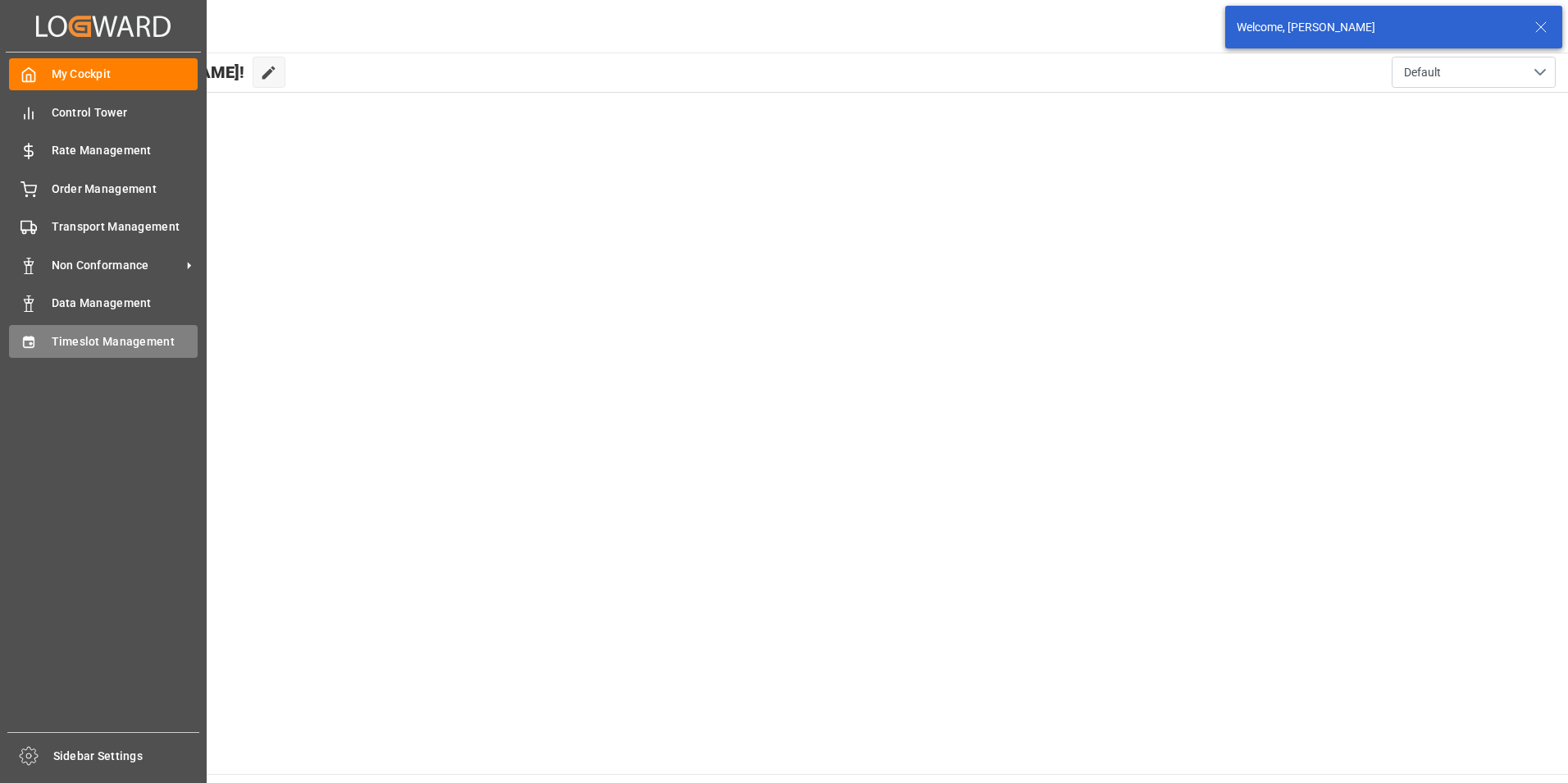
click at [46, 350] on div "Timeslot Management Timeslot Management" at bounding box center [103, 340] width 189 height 32
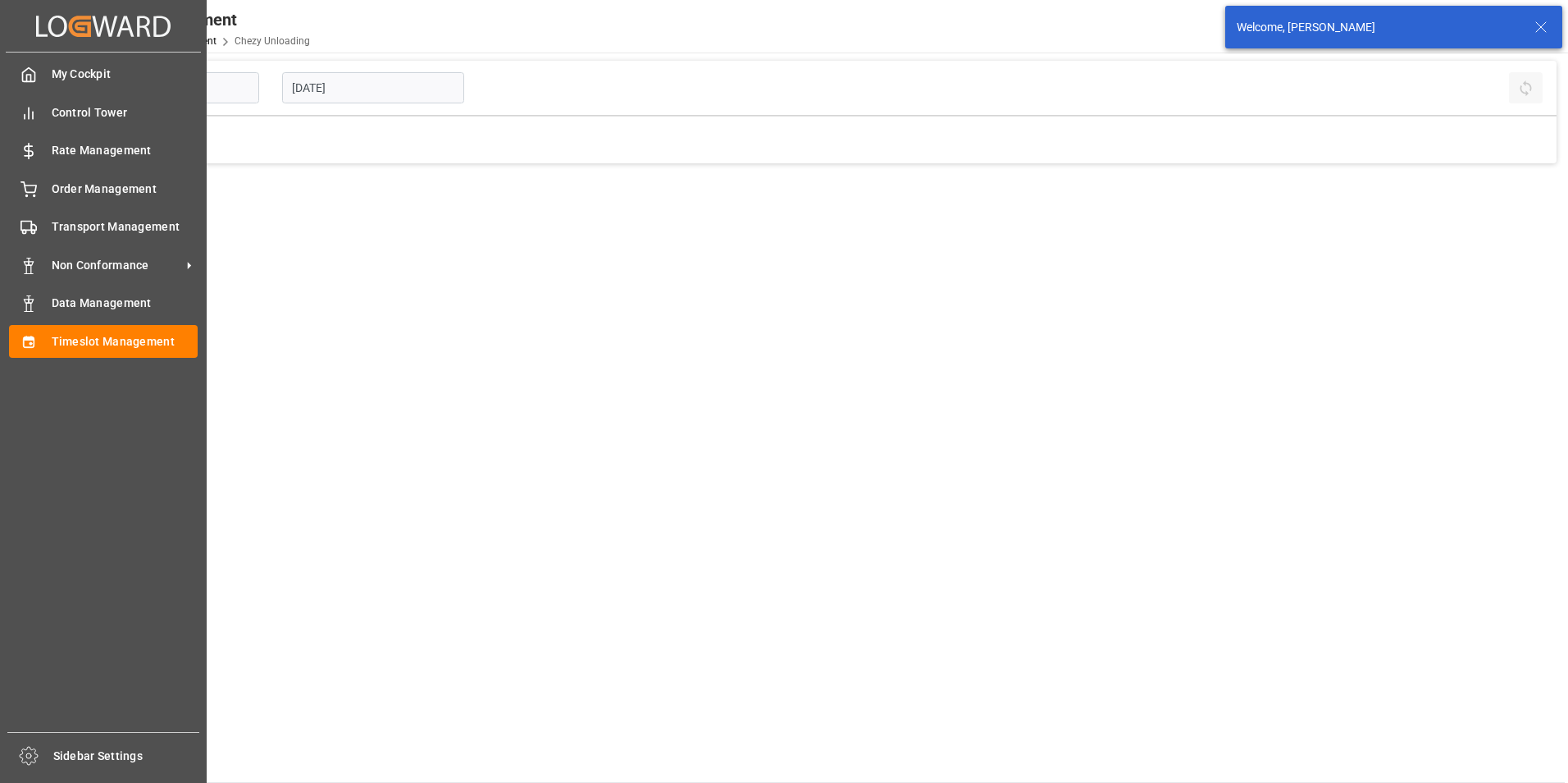
type input "Chezy Unloading"
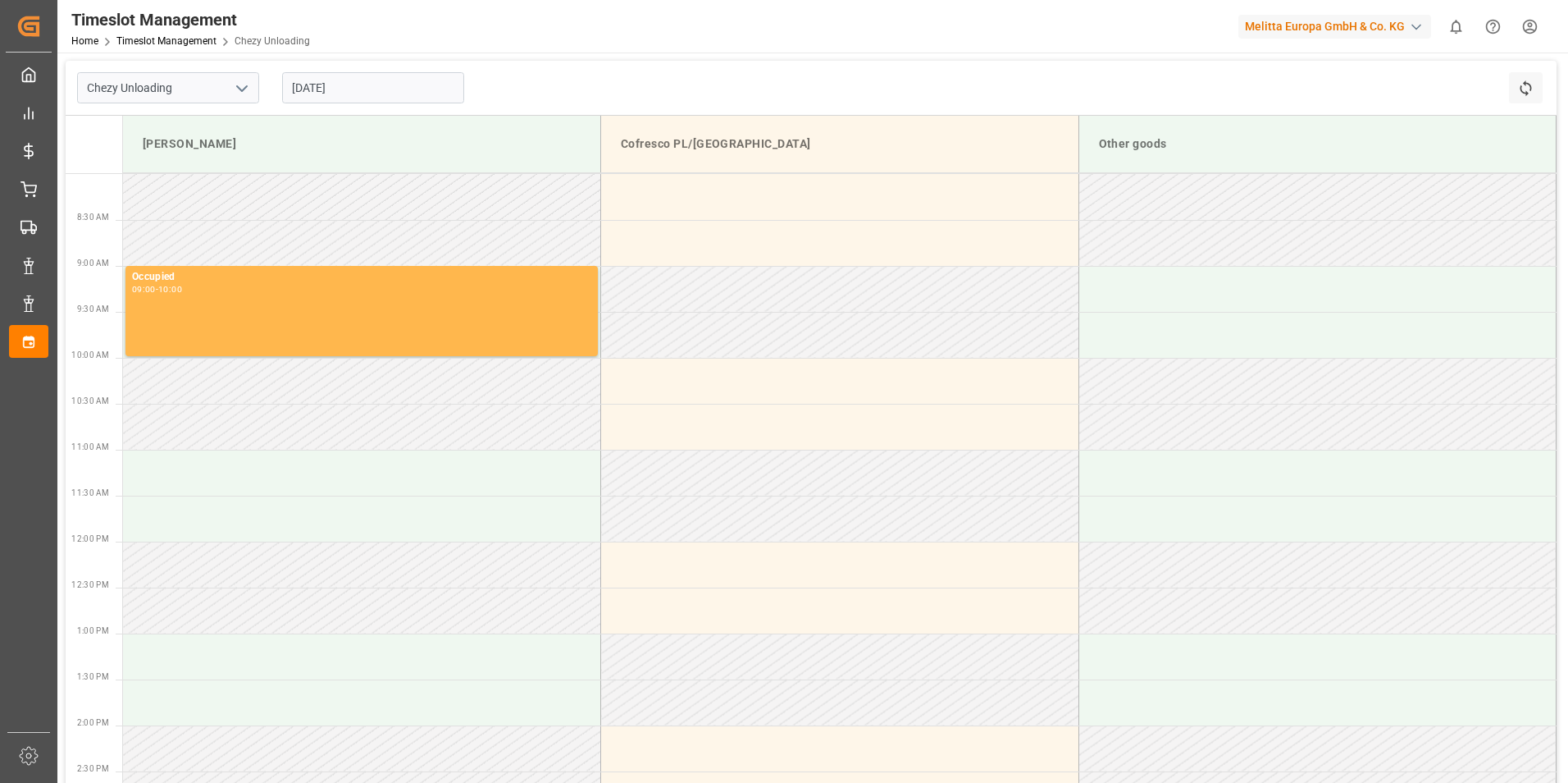
click at [1367, 23] on div "Melitta Europa GmbH & Co. KG" at bounding box center [1334, 26] width 192 height 23
click at [1335, 118] on span "MelittaG-IXF7" at bounding box center [1330, 119] width 160 height 15
click at [1541, 32] on html "Created by potrace 1.15, written by Peter Selinger 2001-2017 Created by potrace…" at bounding box center [784, 391] width 1568 height 783
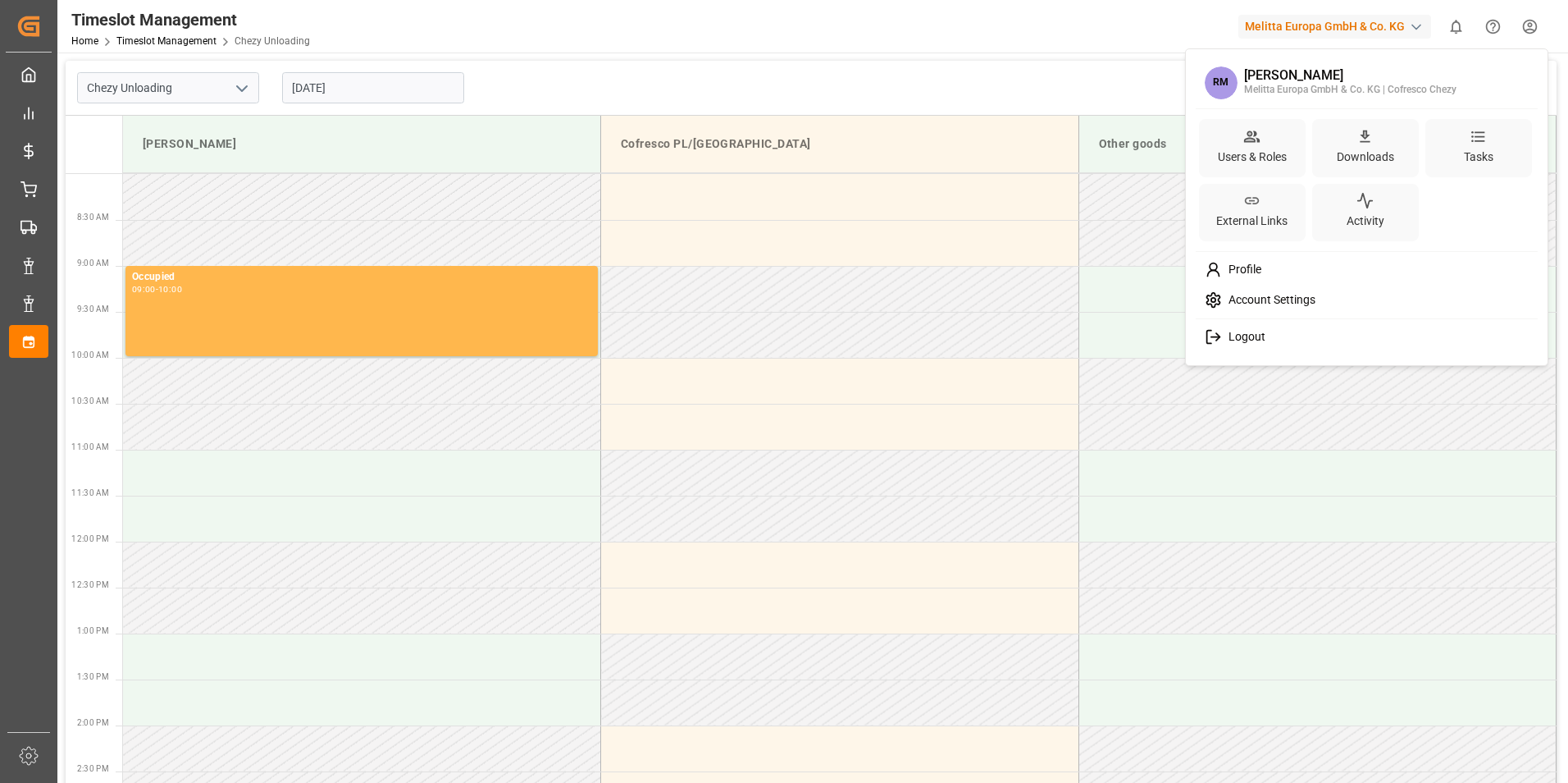
click at [1258, 342] on span "Logout" at bounding box center [1243, 336] width 43 height 15
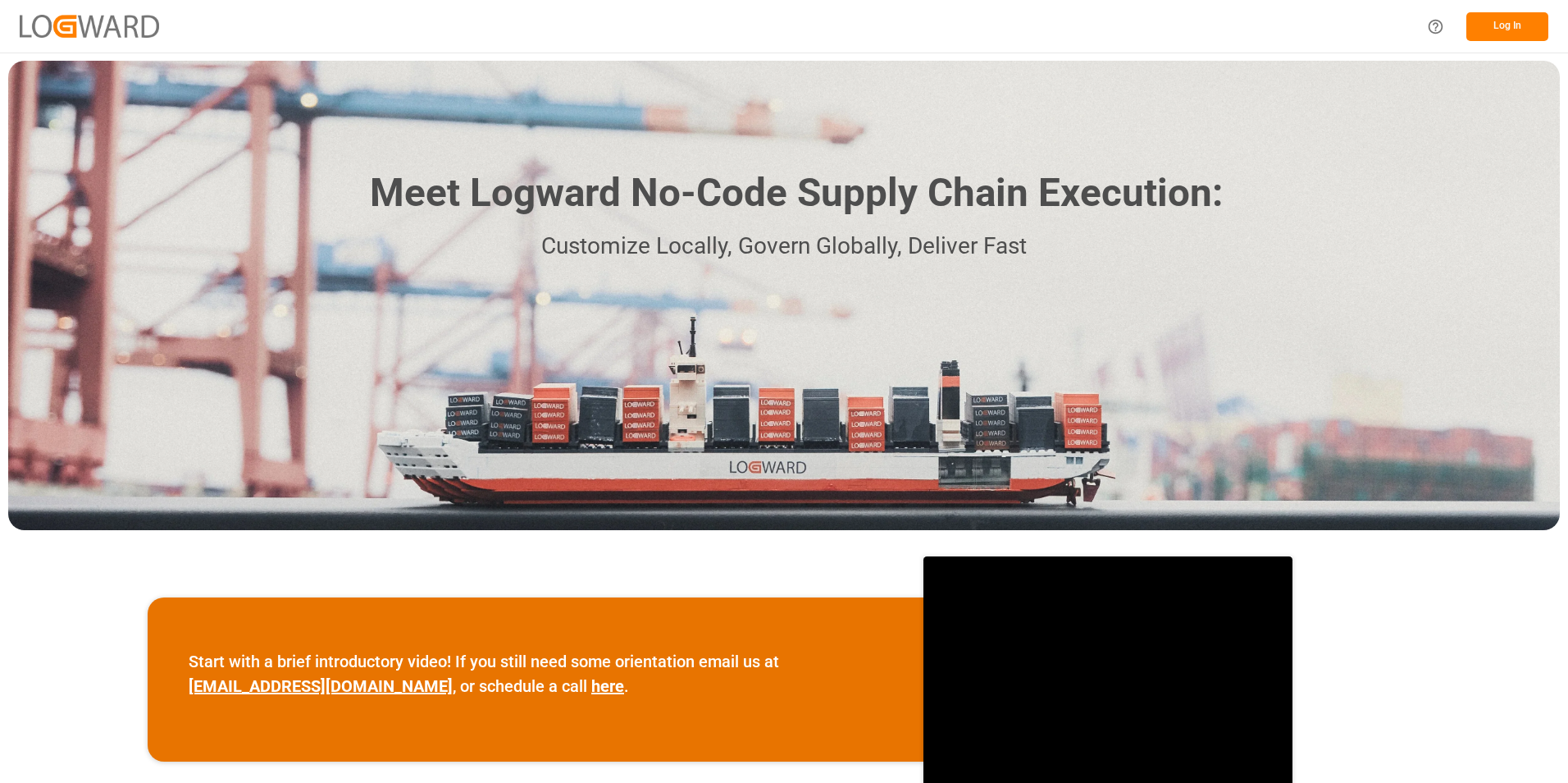
click at [1522, 25] on button "Log In" at bounding box center [1507, 26] width 82 height 28
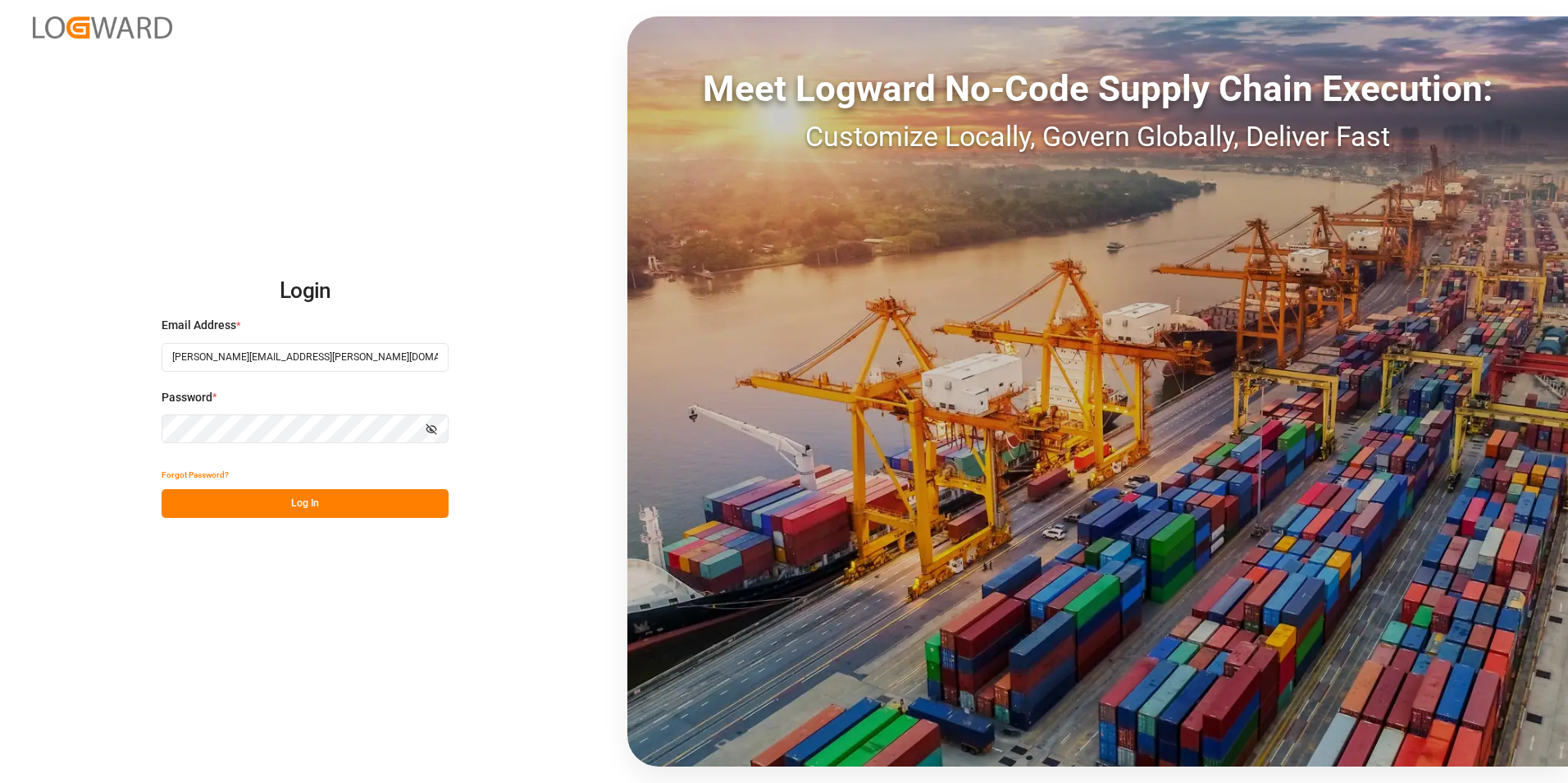
click at [258, 355] on input "[PERSON_NAME][EMAIL_ADDRESS][PERSON_NAME][DOMAIN_NAME]" at bounding box center [305, 357] width 287 height 28
type input "[PERSON_NAME][EMAIL_ADDRESS][DOMAIN_NAME]"
click at [233, 494] on button "Log In" at bounding box center [305, 502] width 287 height 28
